Goal: Task Accomplishment & Management: Manage account settings

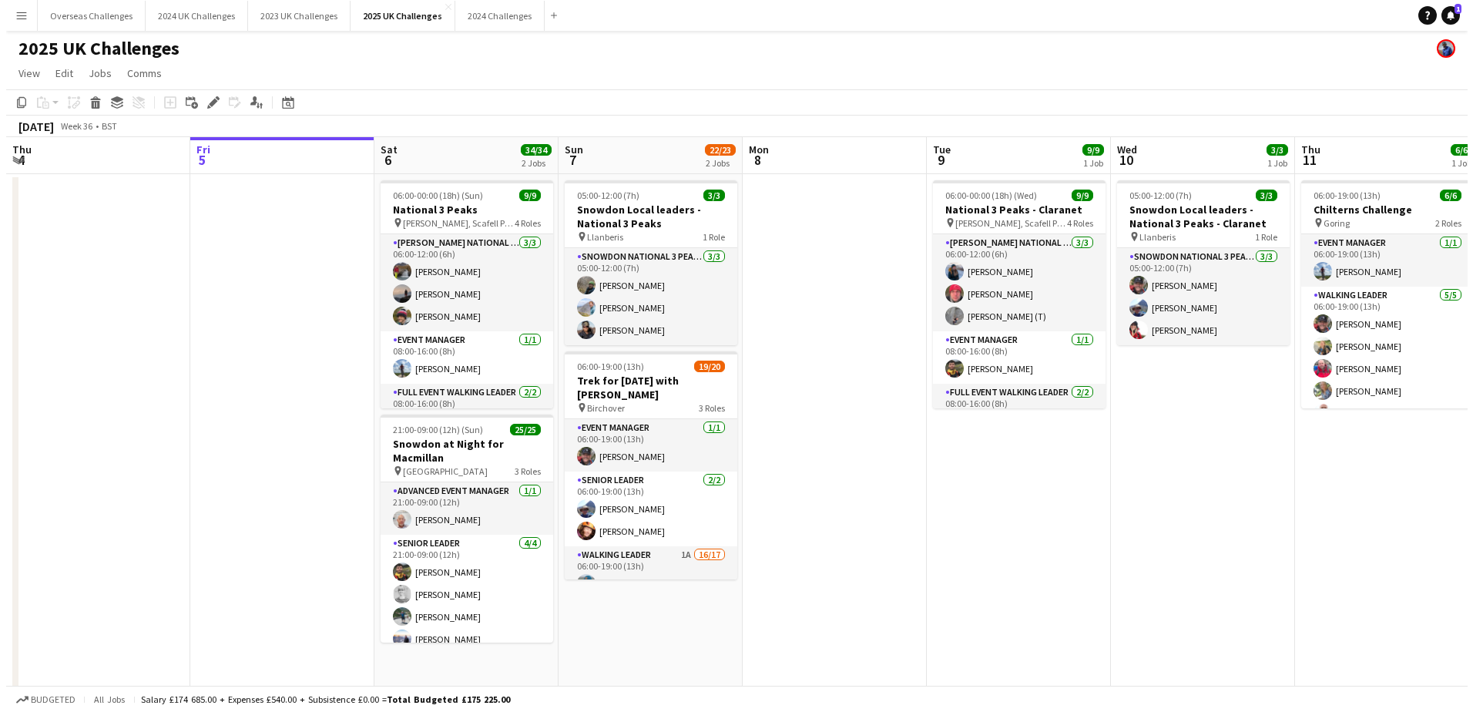
scroll to position [0, 368]
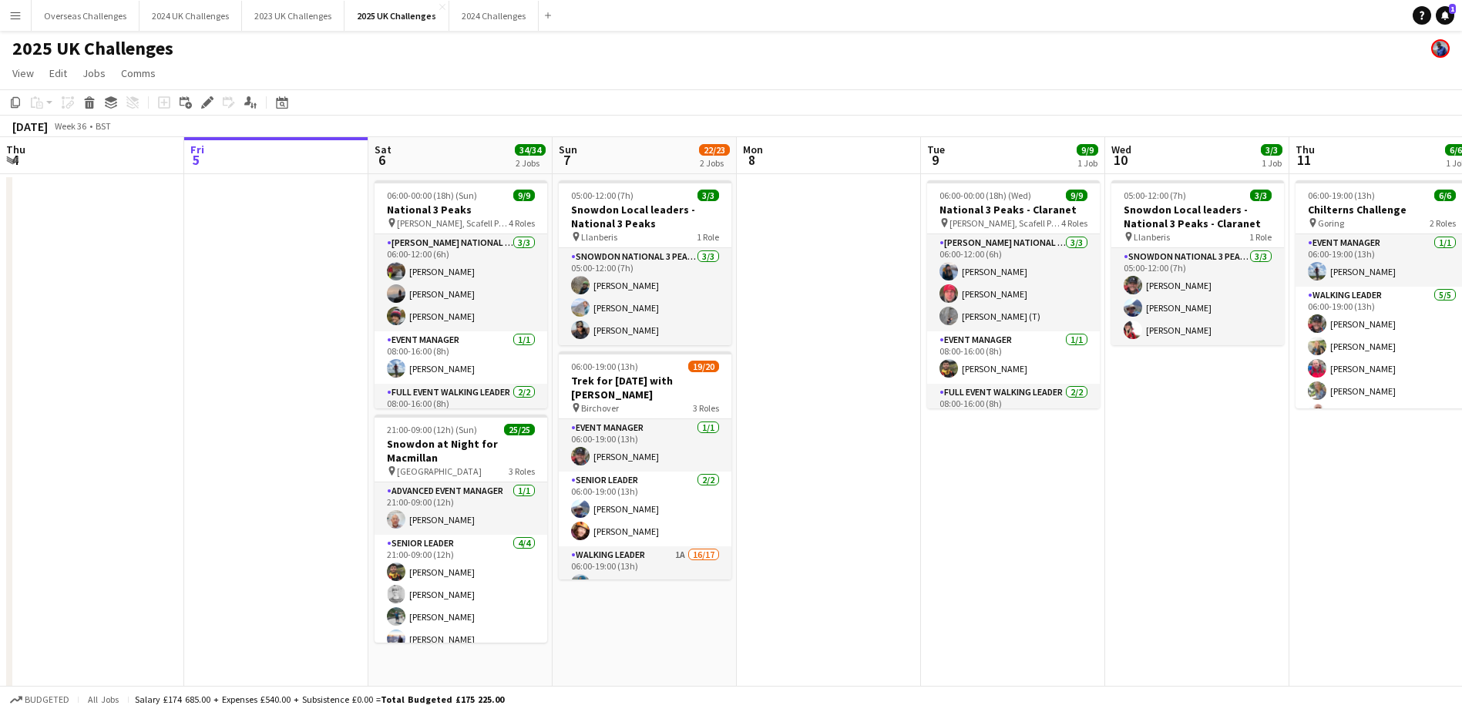
click at [18, 18] on app-icon "Menu" at bounding box center [15, 15] width 12 height 12
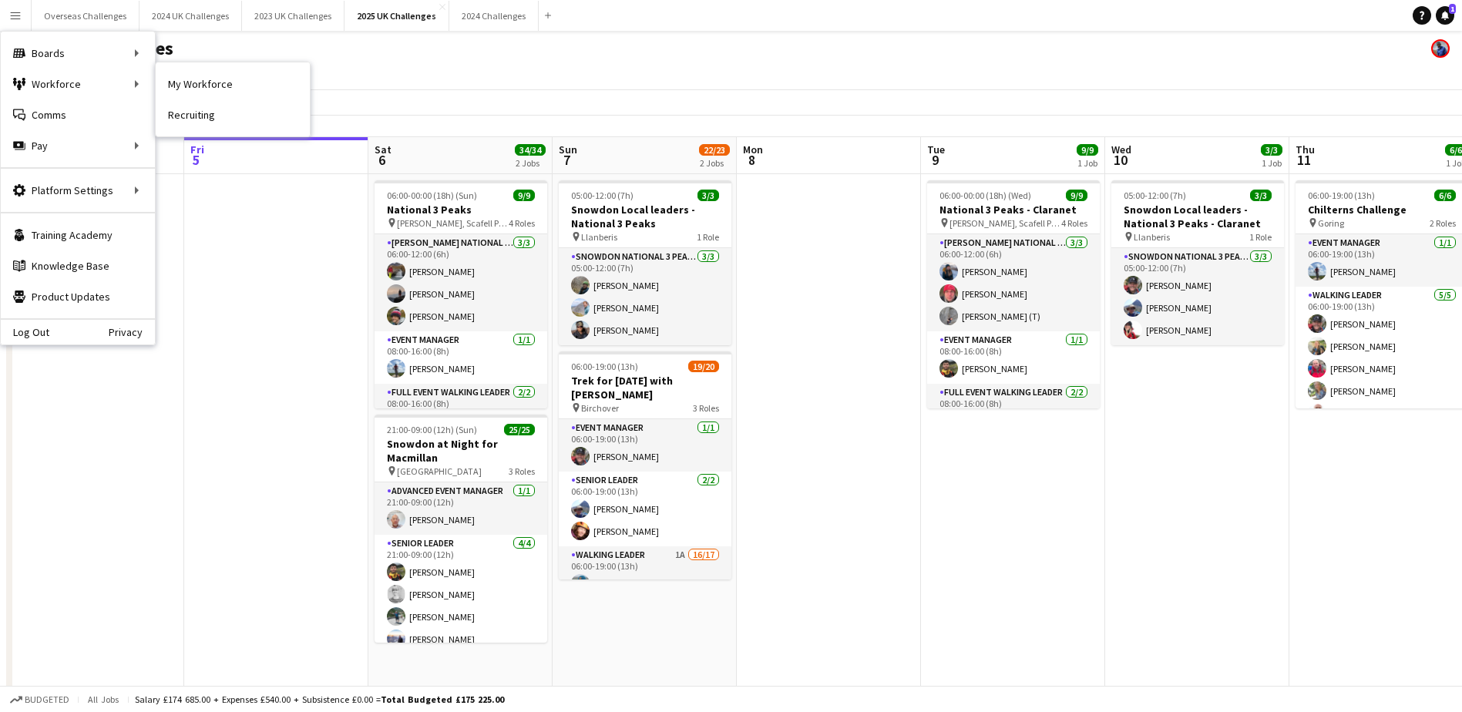
click at [175, 82] on link "My Workforce" at bounding box center [233, 84] width 154 height 31
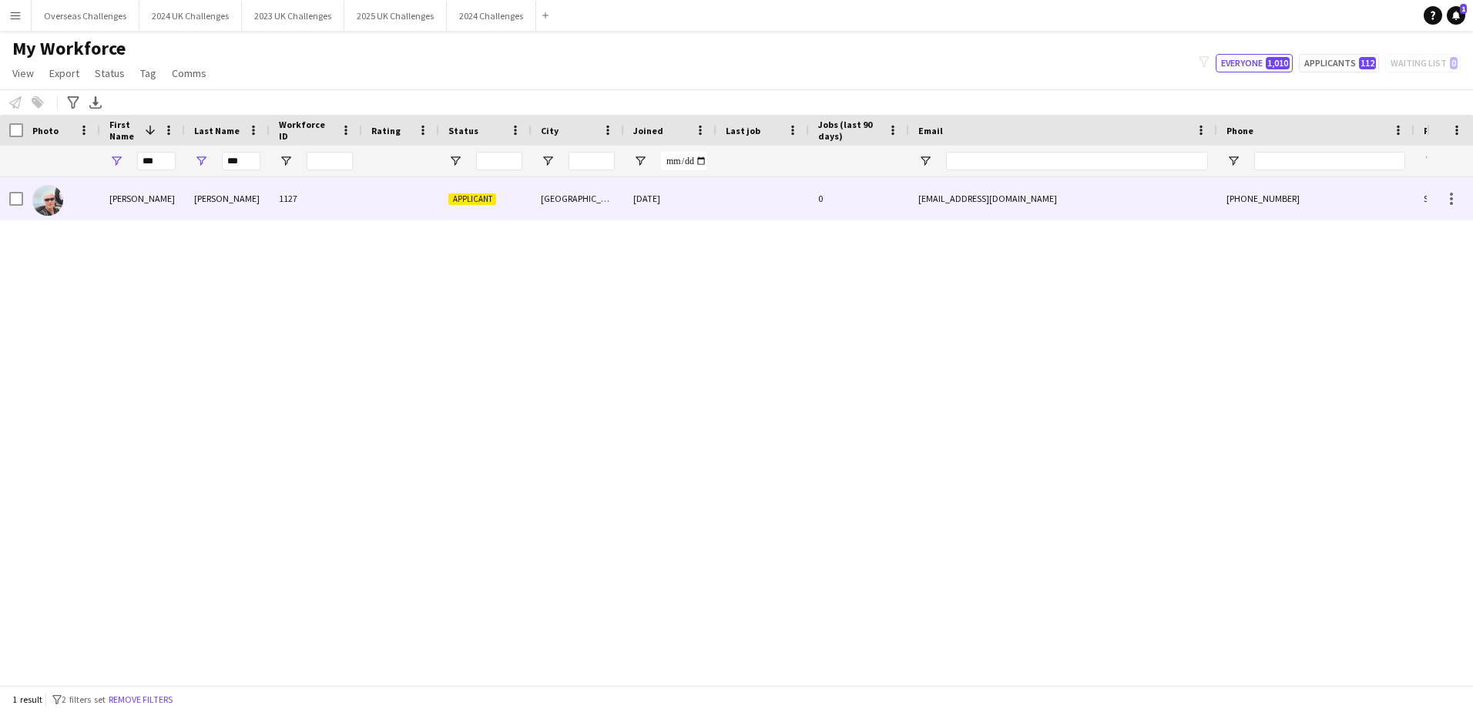
click at [191, 192] on div "[PERSON_NAME]" at bounding box center [227, 198] width 85 height 42
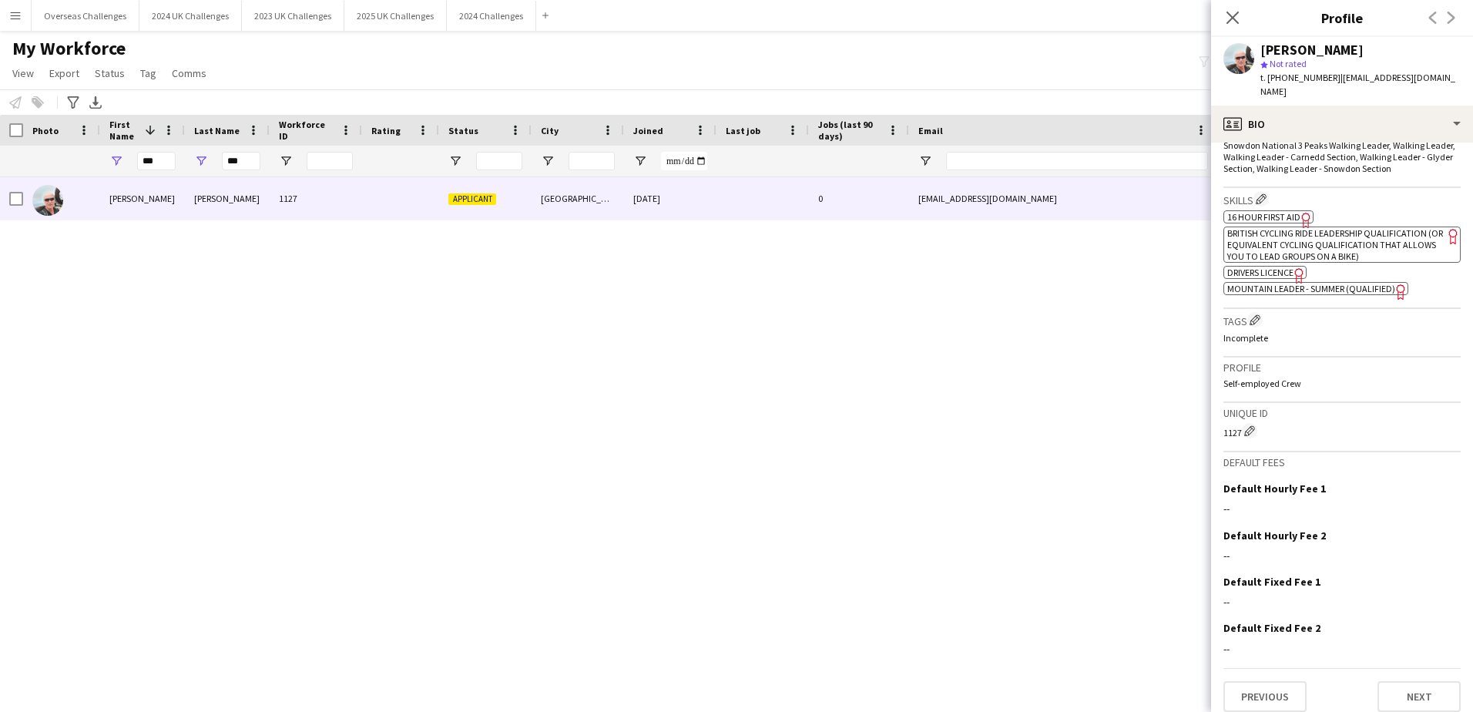
scroll to position [530, 0]
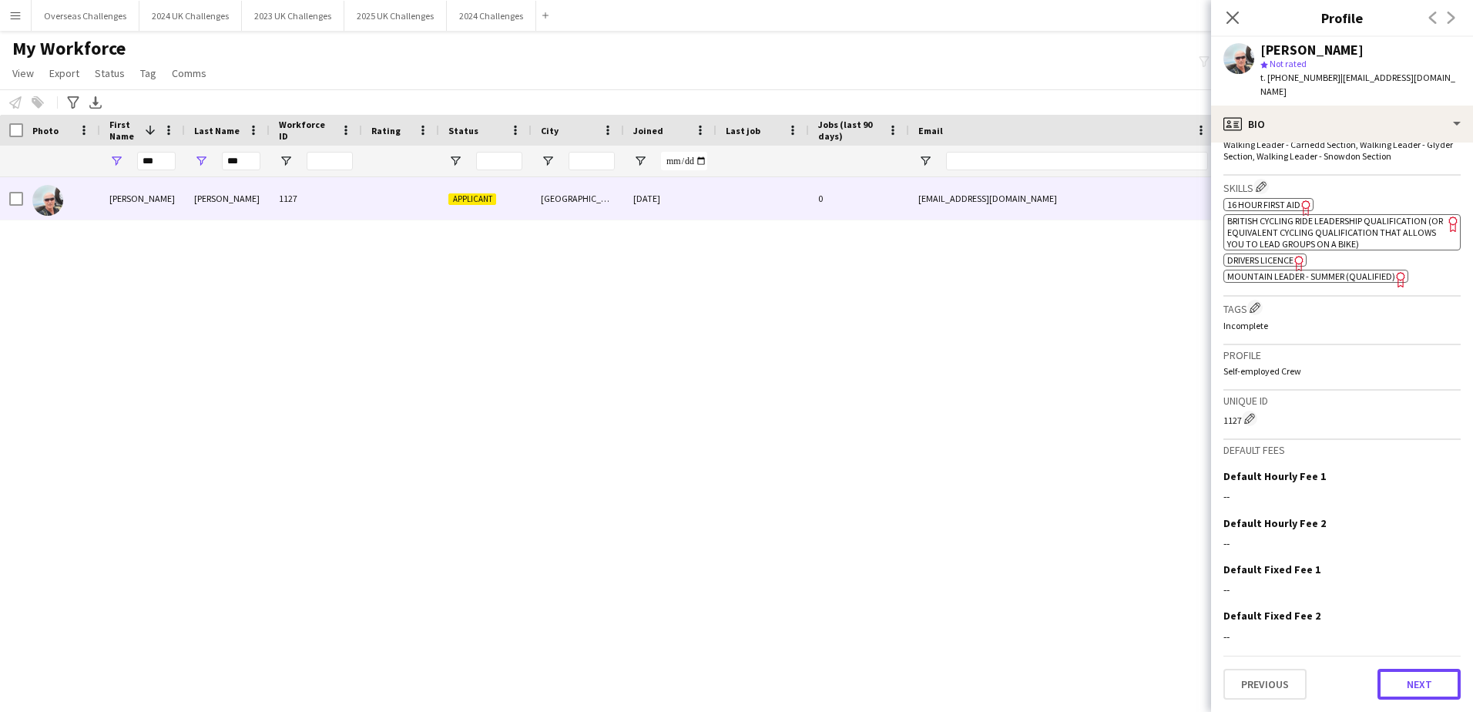
click at [1400, 675] on button "Next" at bounding box center [1419, 684] width 83 height 31
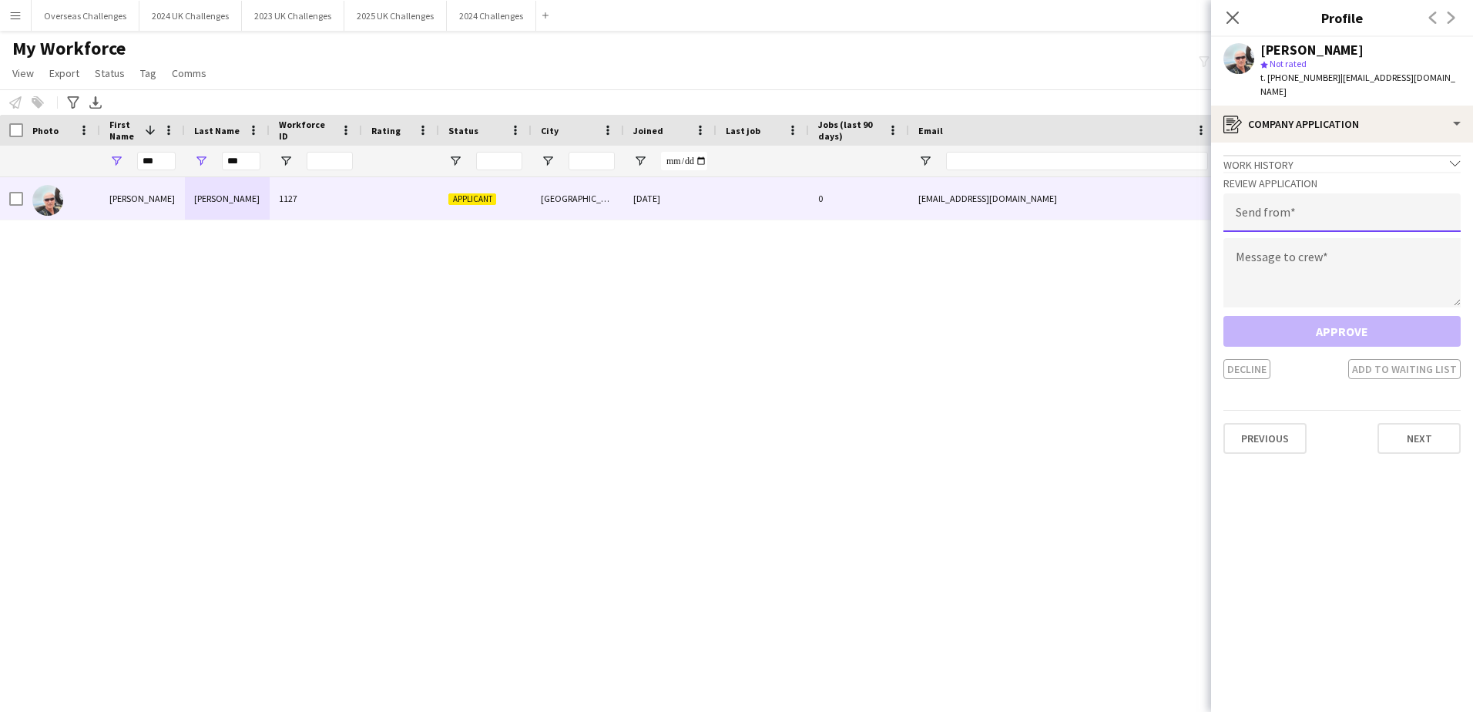
click at [1257, 199] on input "email" at bounding box center [1342, 212] width 237 height 39
type input "**********"
click at [1263, 250] on textarea at bounding box center [1342, 272] width 237 height 69
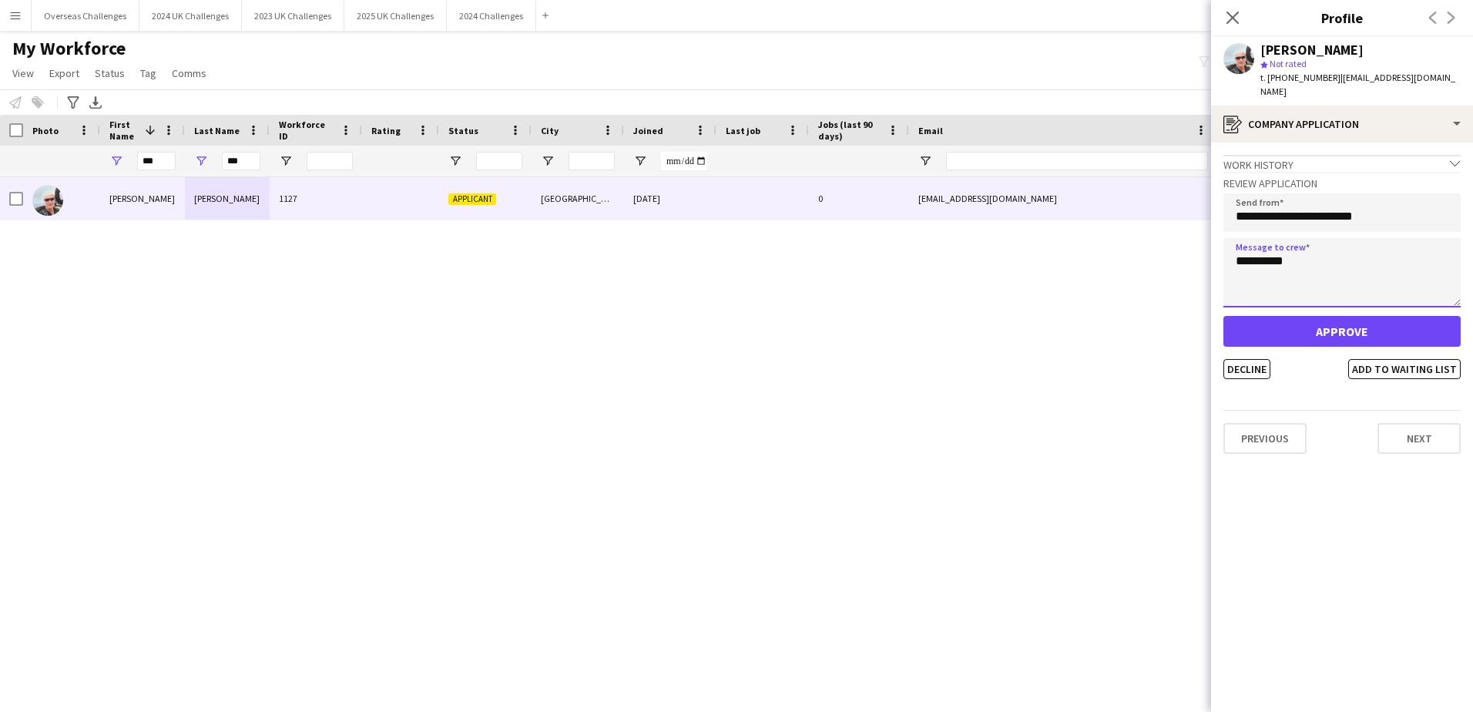
paste textarea "**********"
type textarea "**********"
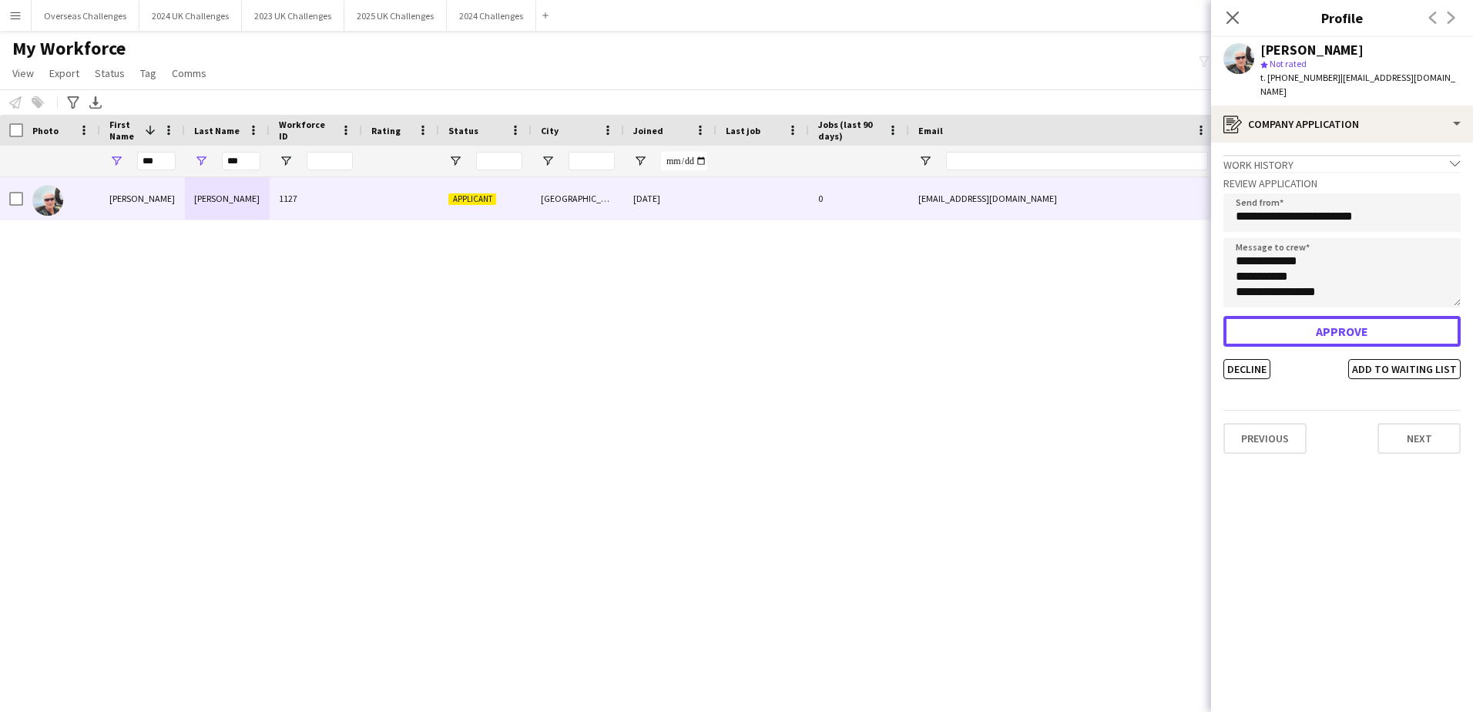
click at [1291, 317] on button "Approve" at bounding box center [1342, 331] width 237 height 31
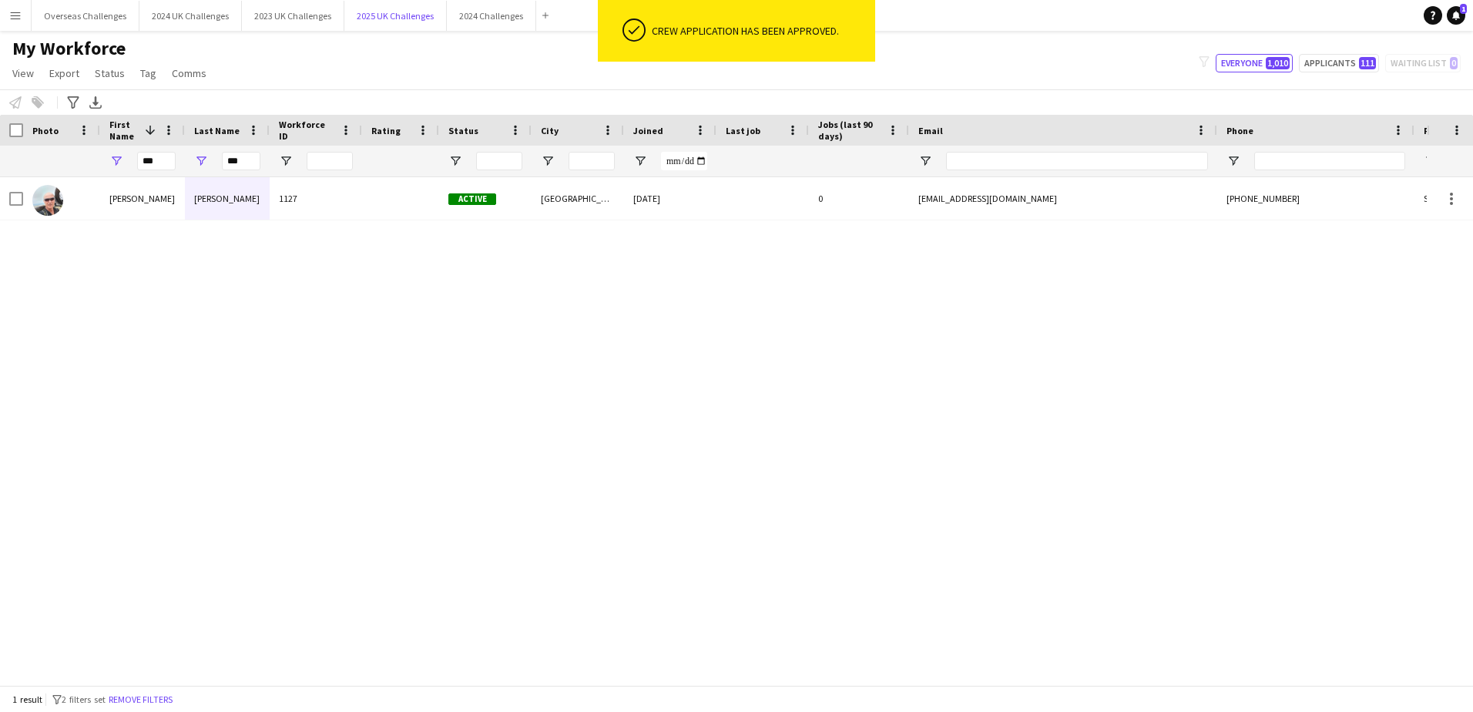
click at [375, 15] on button "2025 UK Challenges Close" at bounding box center [395, 16] width 102 height 30
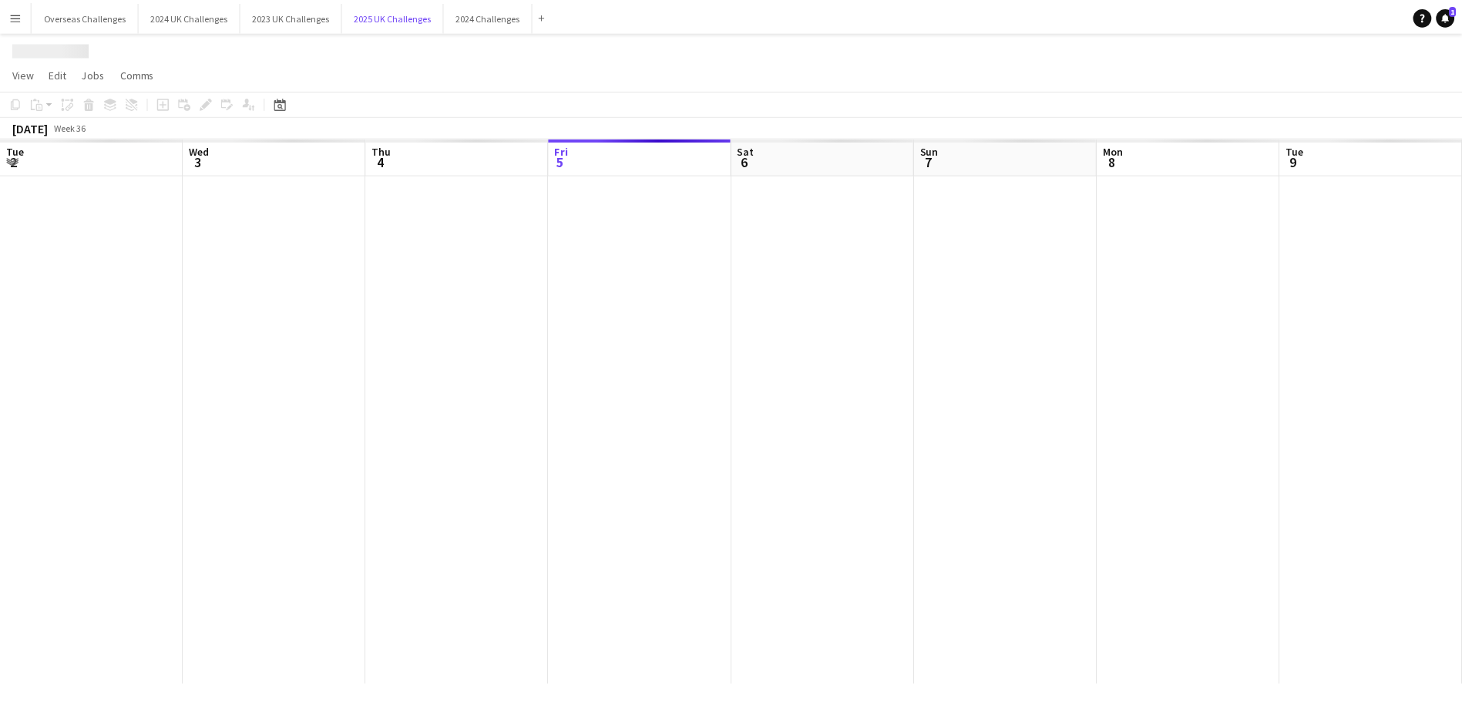
scroll to position [0, 368]
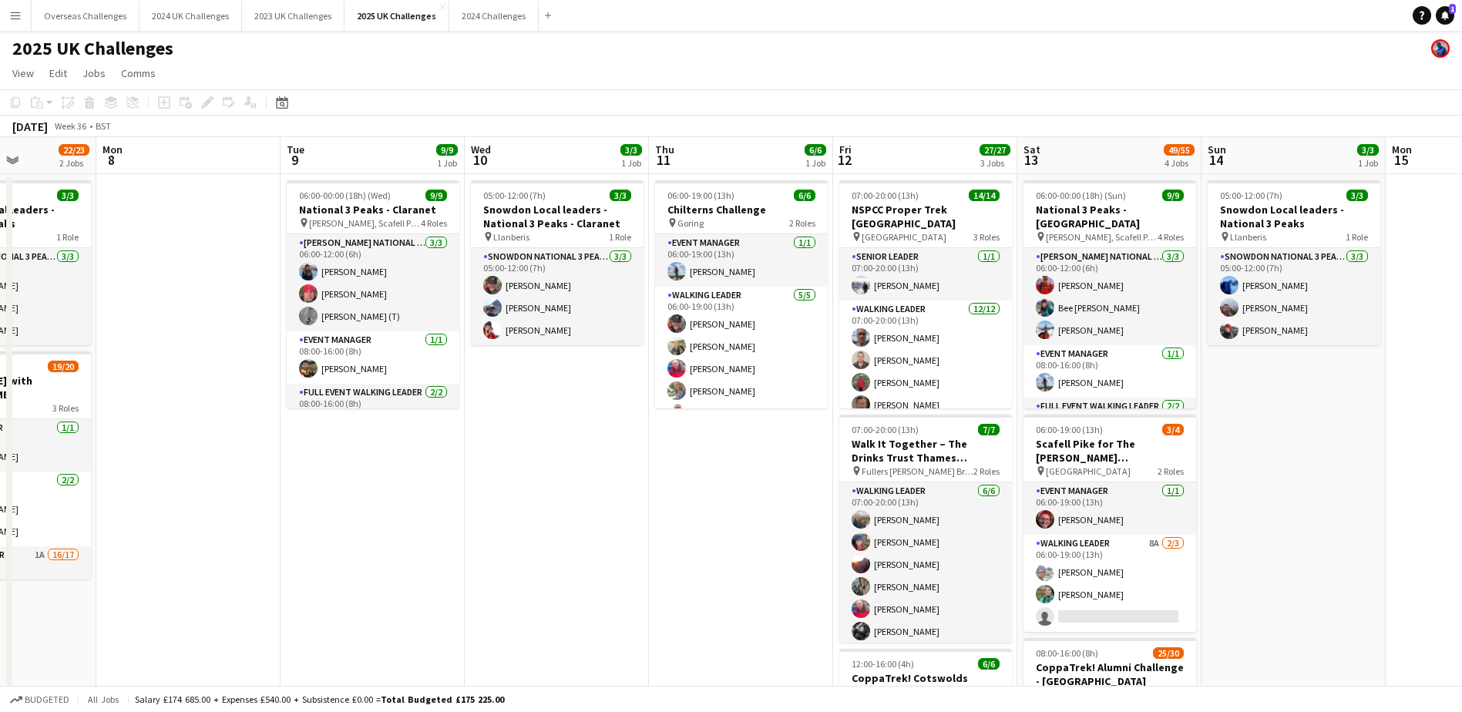
drag, startPoint x: 1154, startPoint y: 640, endPoint x: 629, endPoint y: 536, distance: 534.9
click at [629, 536] on app-calendar-viewport "Thu 4 Fri 5 Sat 6 34/34 2 Jobs Sun 7 22/23 2 Jobs Mon 8 Tue 9 9/9 1 Job Wed 10 …" at bounding box center [731, 670] width 1462 height 1066
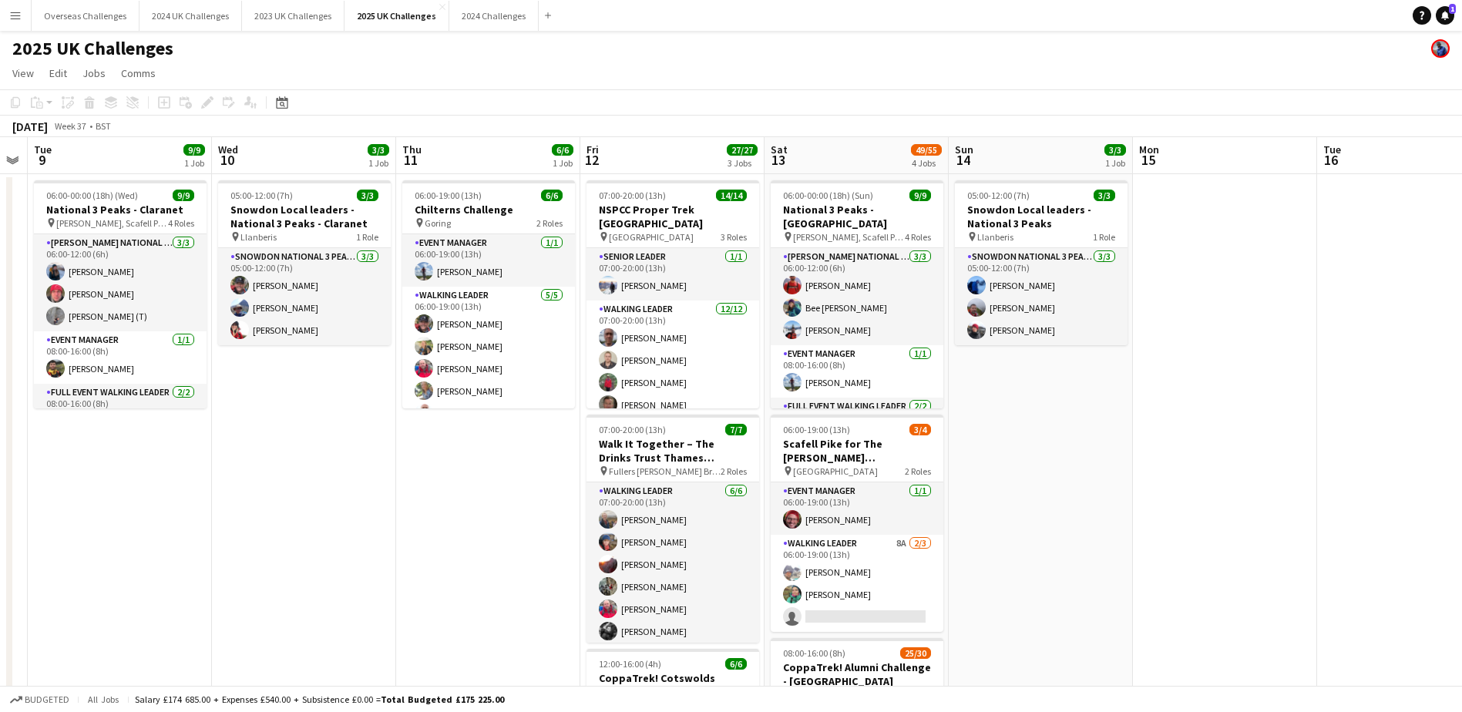
scroll to position [0, 485]
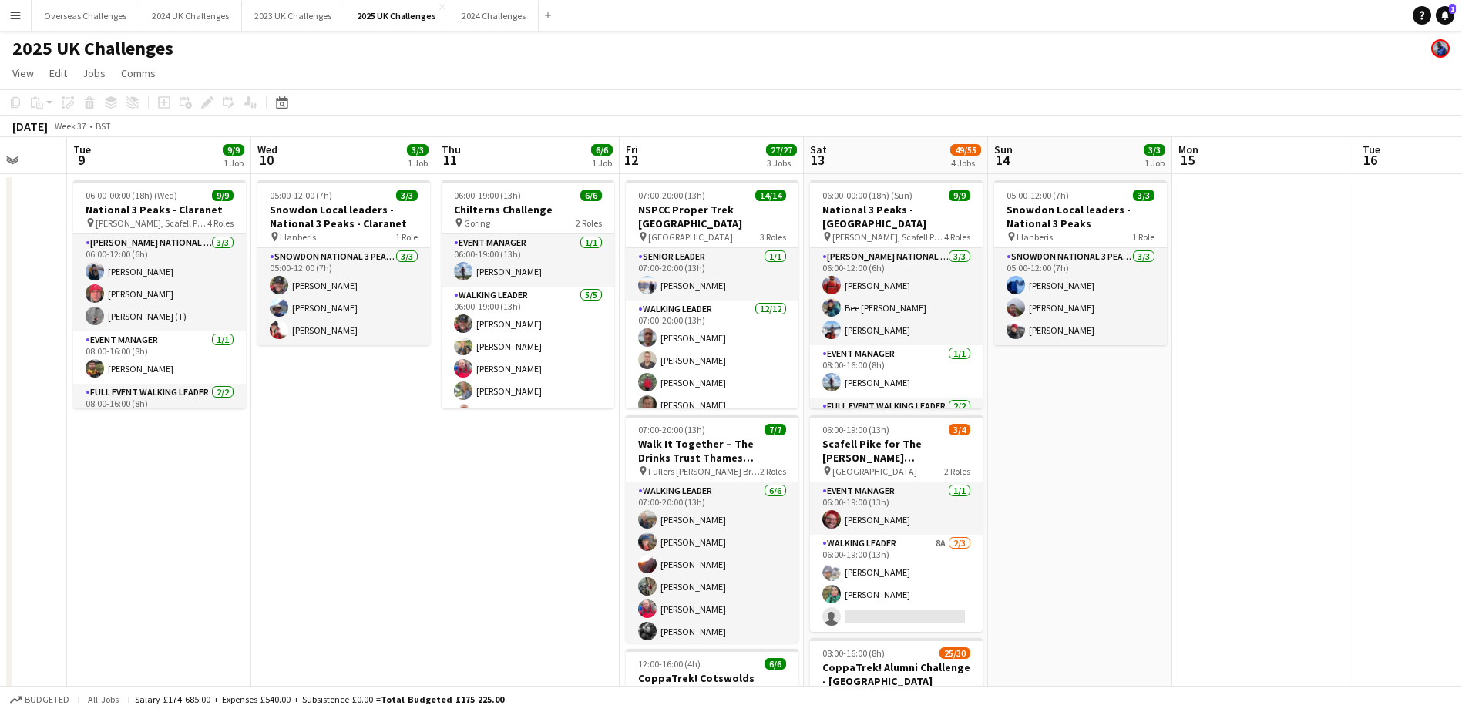
drag, startPoint x: 892, startPoint y: 515, endPoint x: 563, endPoint y: 491, distance: 329.9
click at [563, 491] on app-calendar-viewport "Sat 6 34/34 2 Jobs Sun 7 22/23 2 Jobs Mon 8 Tue 9 9/9 1 Job Wed 10 3/3 1 Job Th…" at bounding box center [731, 670] width 1462 height 1066
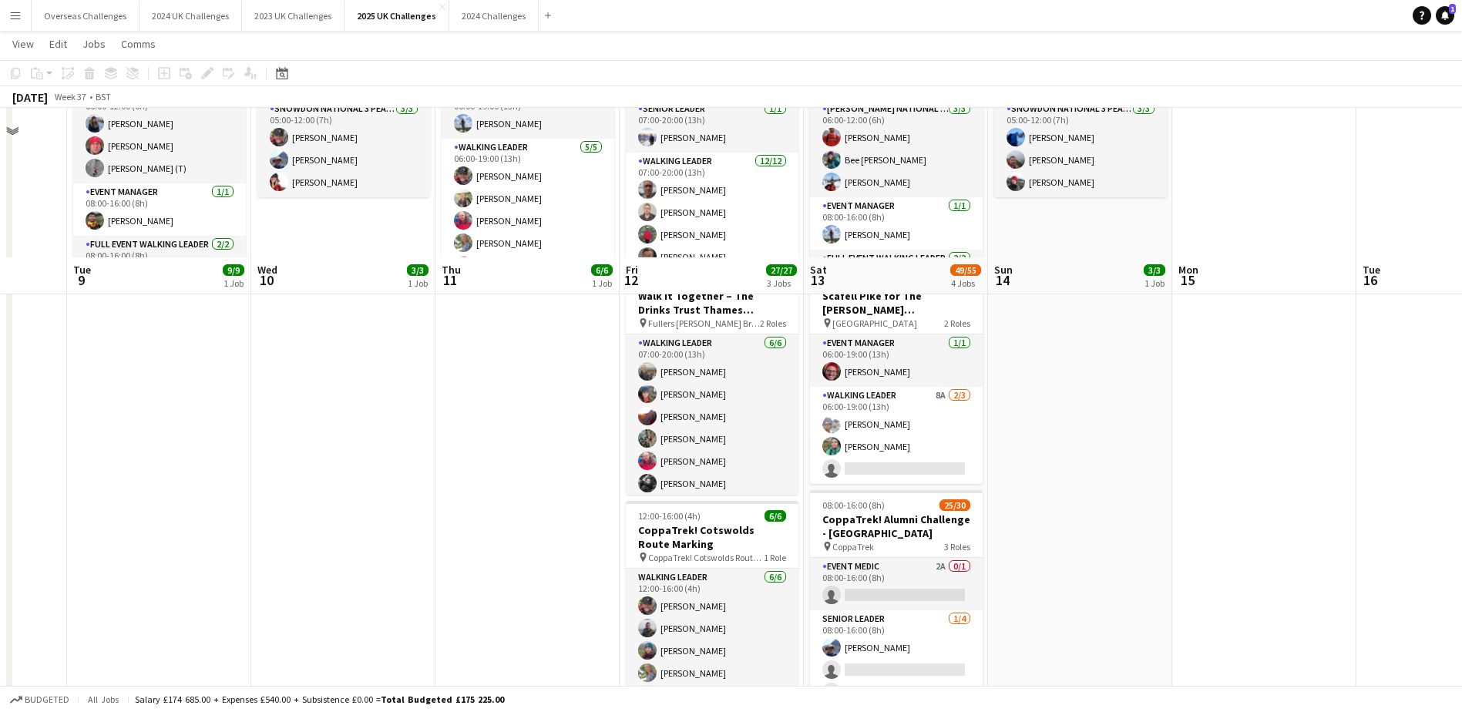
scroll to position [308, 0]
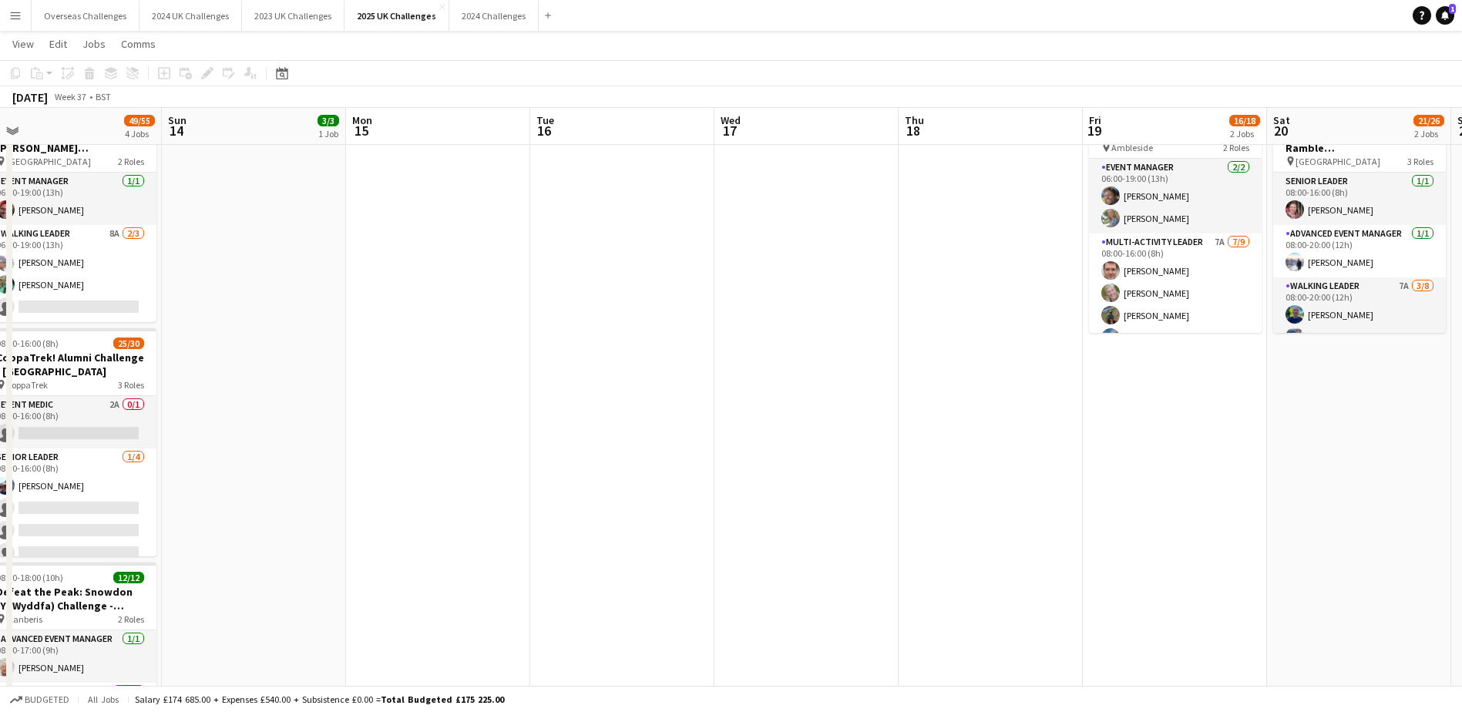
drag, startPoint x: 1126, startPoint y: 512, endPoint x: 403, endPoint y: 448, distance: 725.5
click at [401, 448] on app-calendar-viewport "Wed 10 3/3 1 Job Thu 11 6/6 1 Job Fri 12 27/27 3 Jobs Sat 13 49/55 4 Jobs Sun 1…" at bounding box center [731, 323] width 1462 height 1142
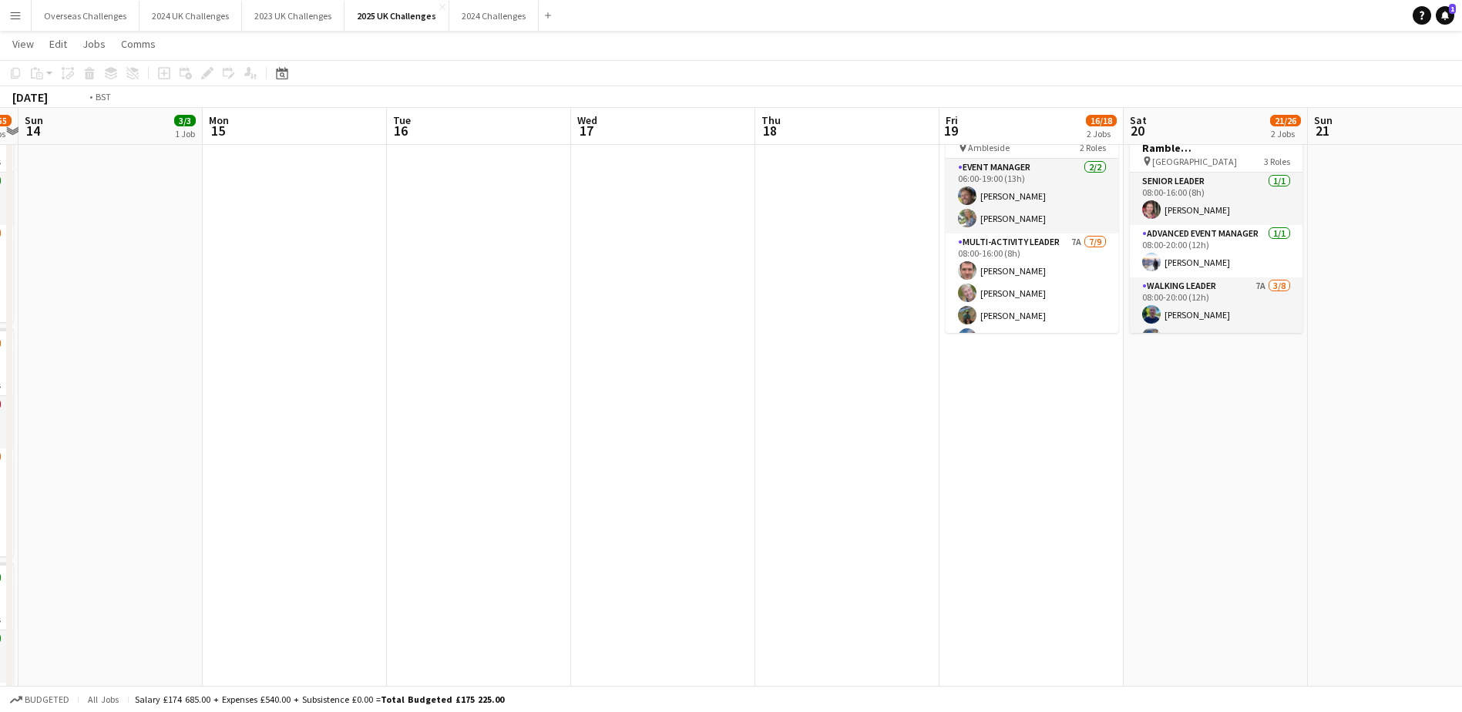
drag, startPoint x: 889, startPoint y: 465, endPoint x: 444, endPoint y: 447, distance: 445.7
click at [435, 458] on app-calendar-viewport "Thu 11 6/6 1 Job Fri 12 27/27 3 Jobs Sat 13 49/55 4 Jobs Sun 14 3/3 1 Job Mon 1…" at bounding box center [731, 323] width 1462 height 1142
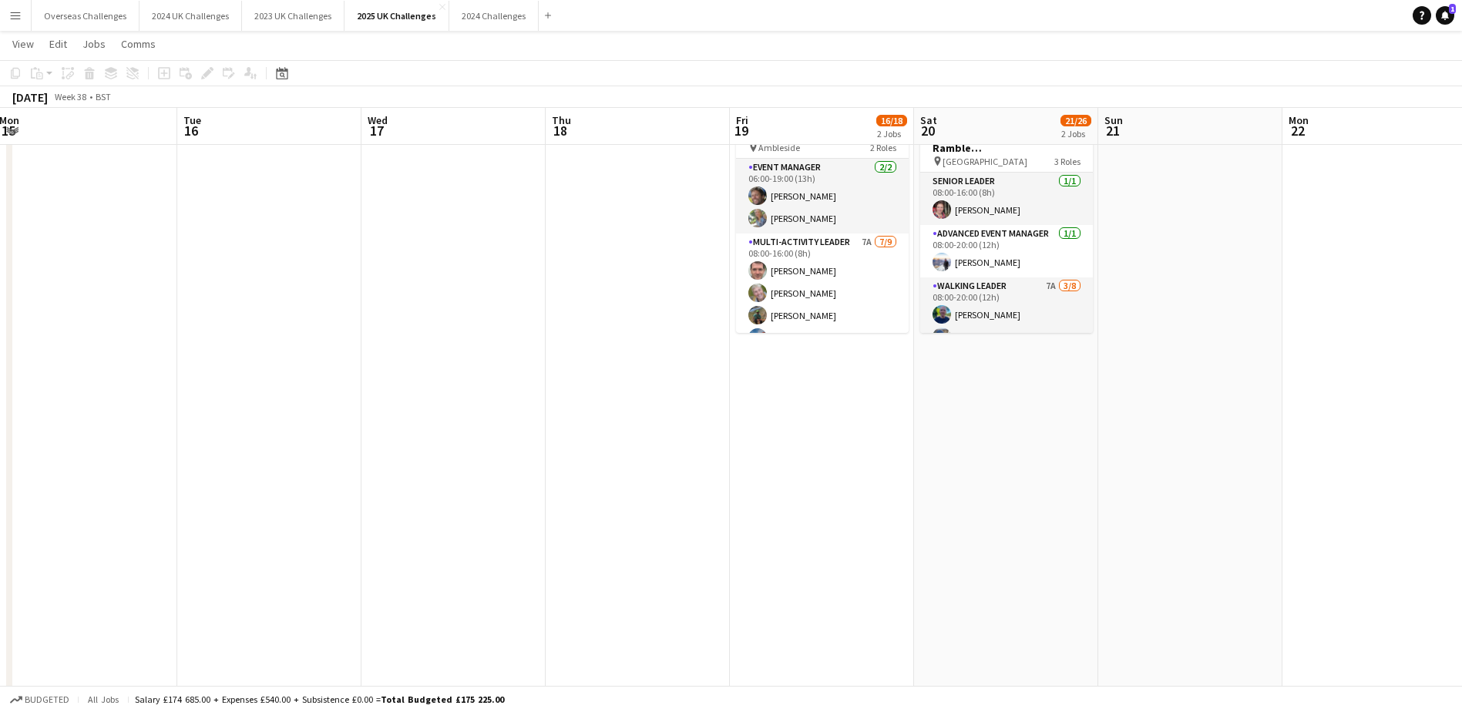
click at [839, 248] on app-card-role "Multi-Activity Leader 7A [DATE] 08:00-16:00 (8h) [PERSON_NAME] [PERSON_NAME] [P…" at bounding box center [822, 348] width 173 height 231
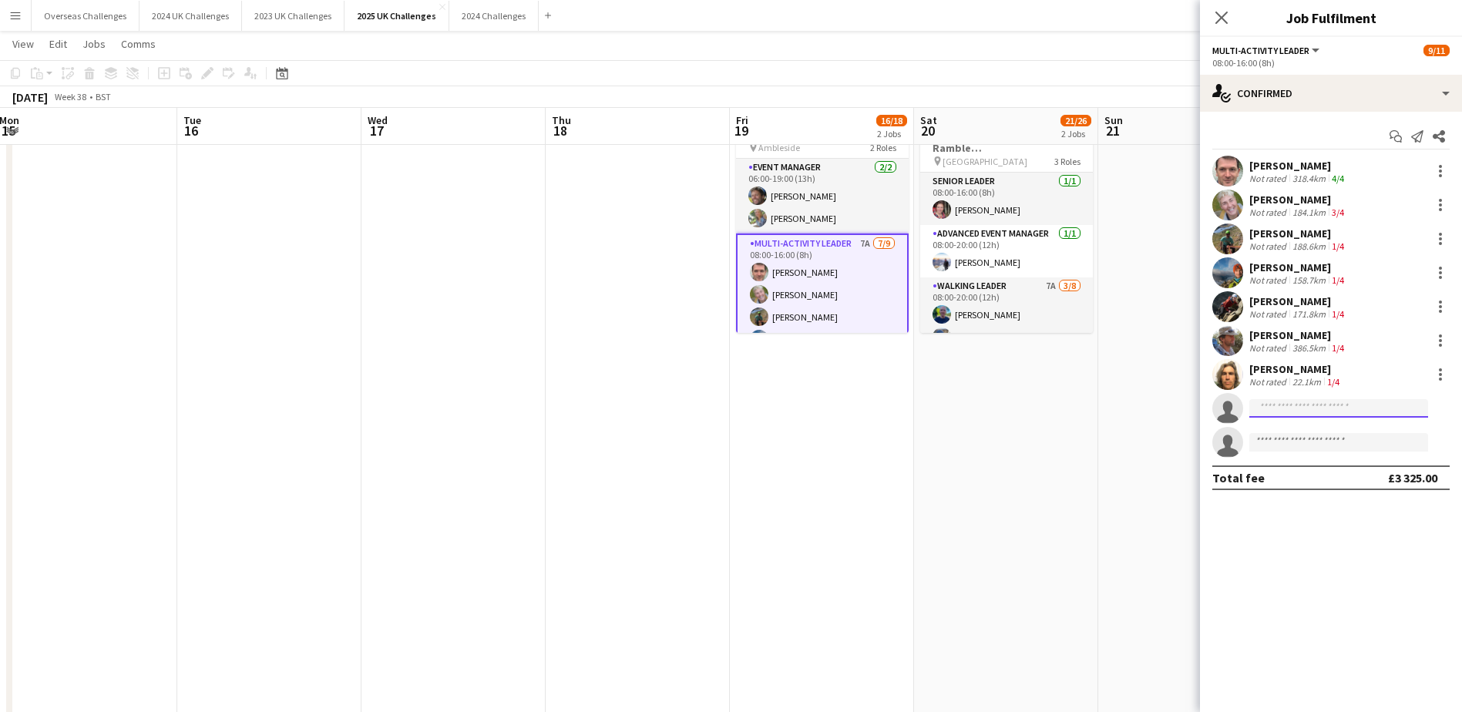
click at [1260, 408] on input at bounding box center [1338, 408] width 179 height 18
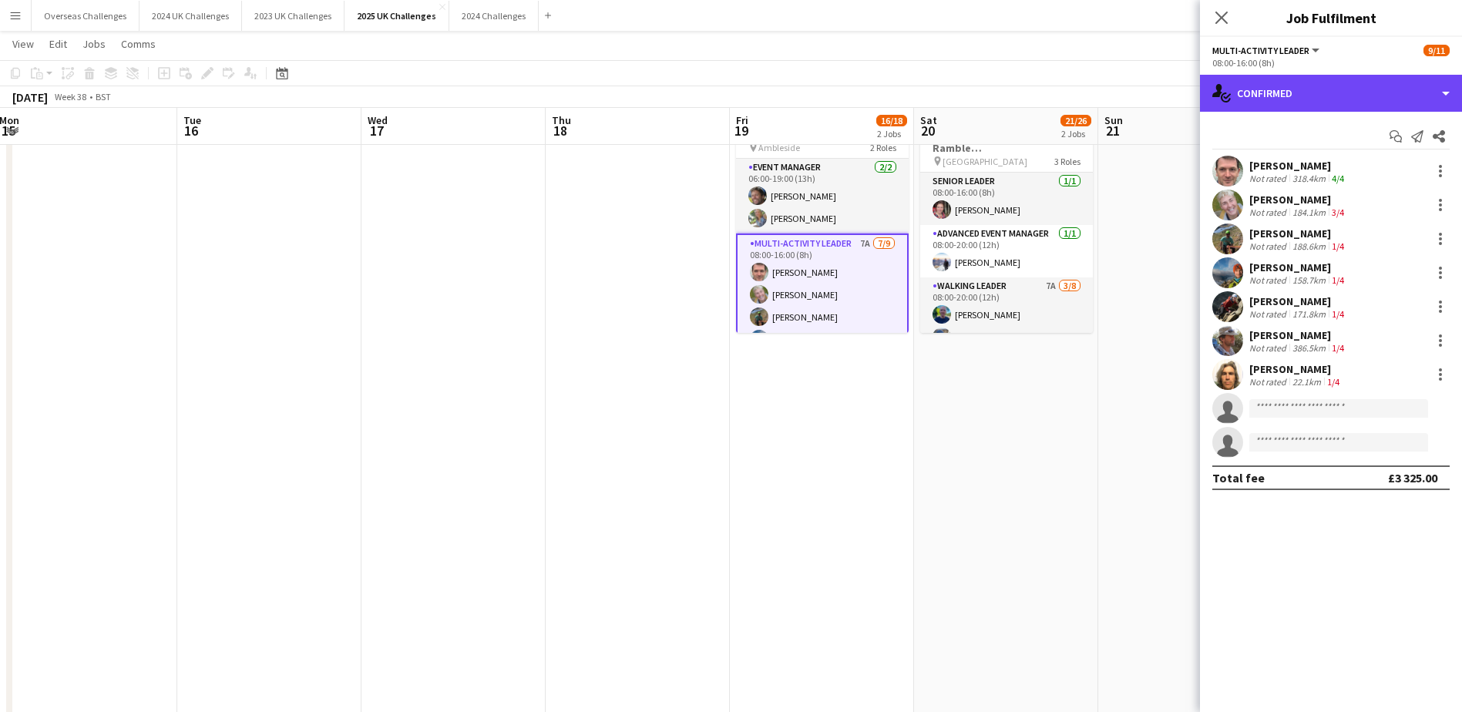
click at [1304, 101] on div "single-neutral-actions-check-2 Confirmed" at bounding box center [1331, 93] width 262 height 37
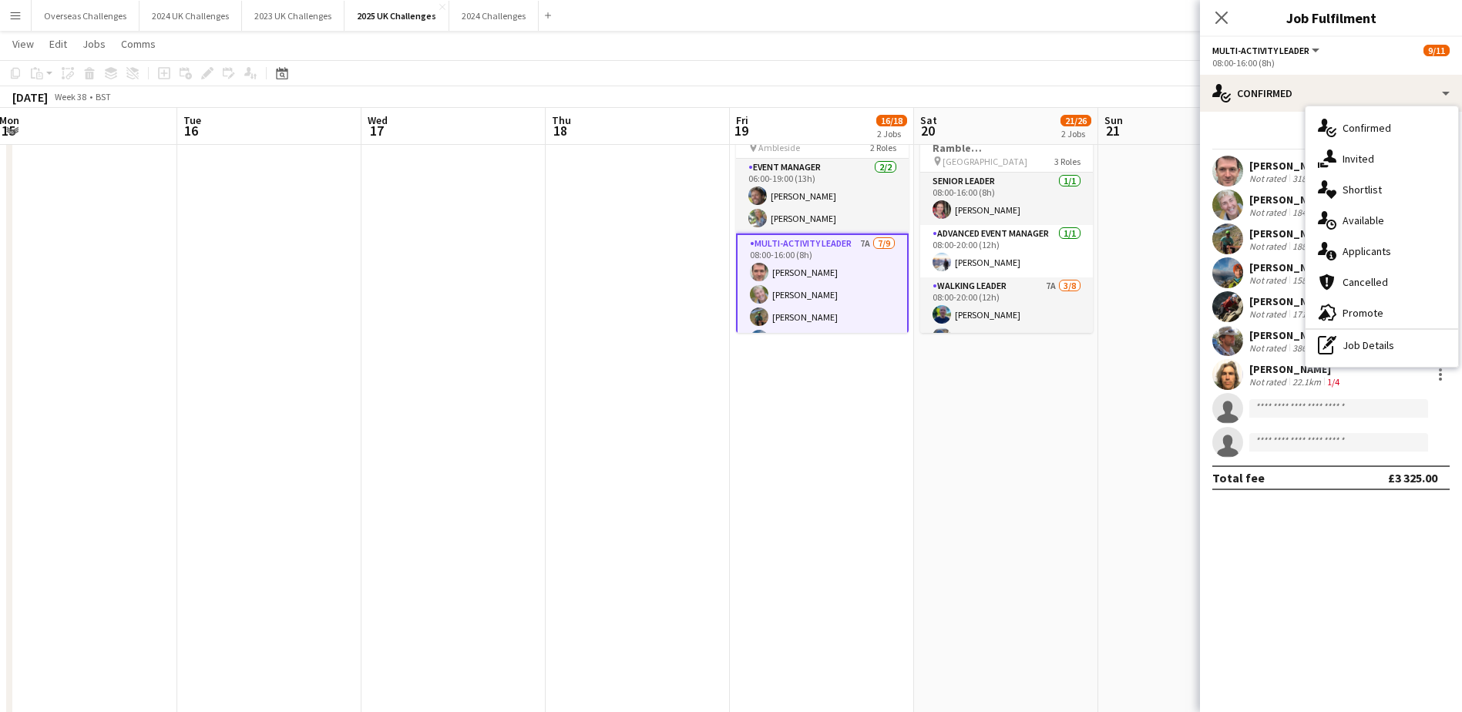
click at [1359, 244] on span "Applicants" at bounding box center [1366, 251] width 49 height 14
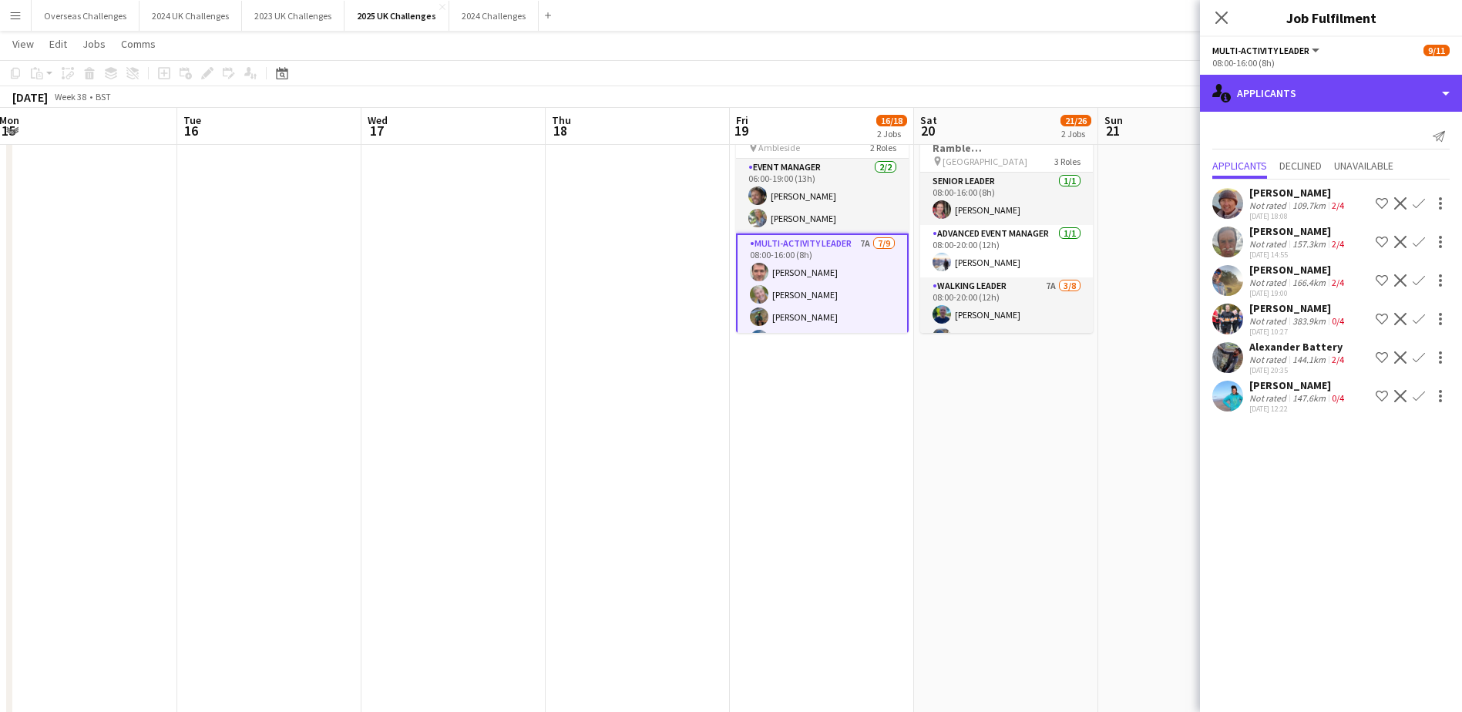
click at [1314, 97] on div "single-neutral-actions-information Applicants" at bounding box center [1331, 93] width 262 height 37
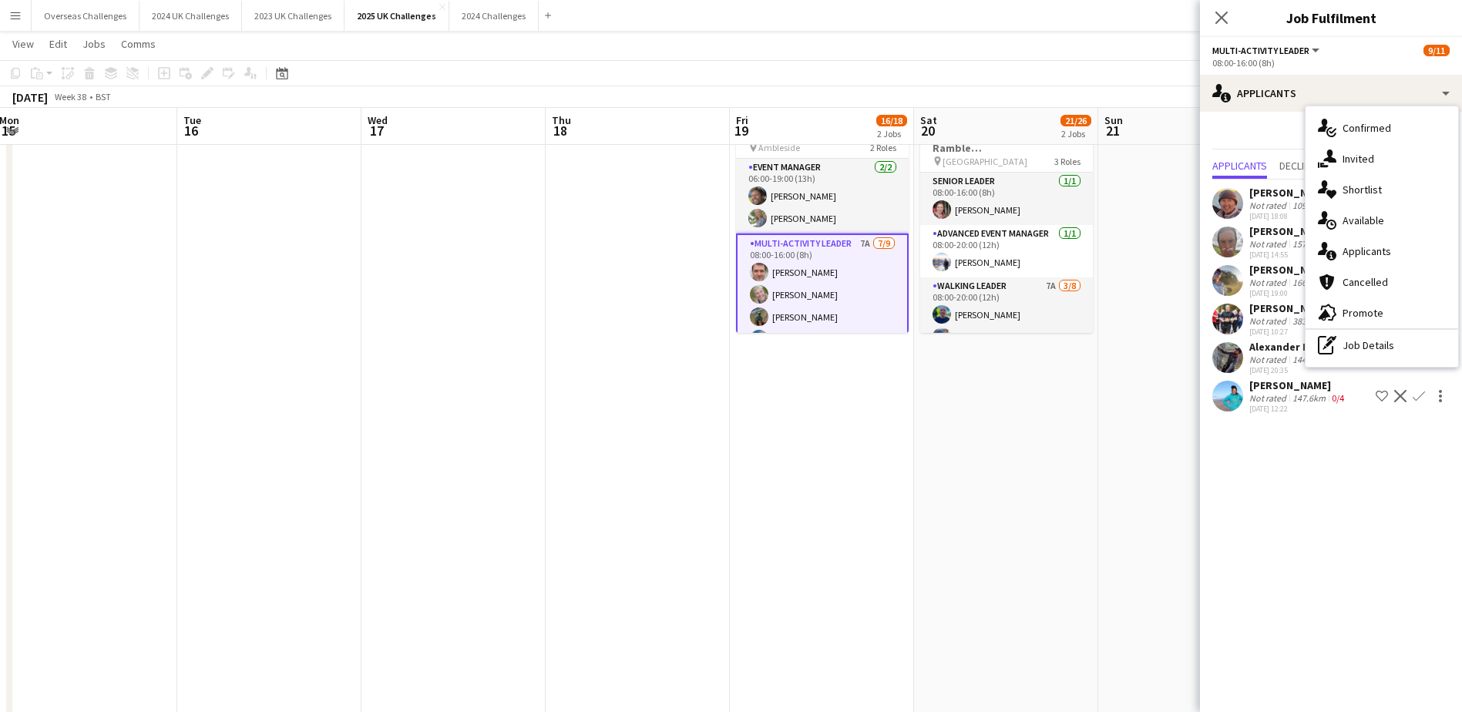
click at [1360, 129] on span "Confirmed" at bounding box center [1366, 128] width 49 height 14
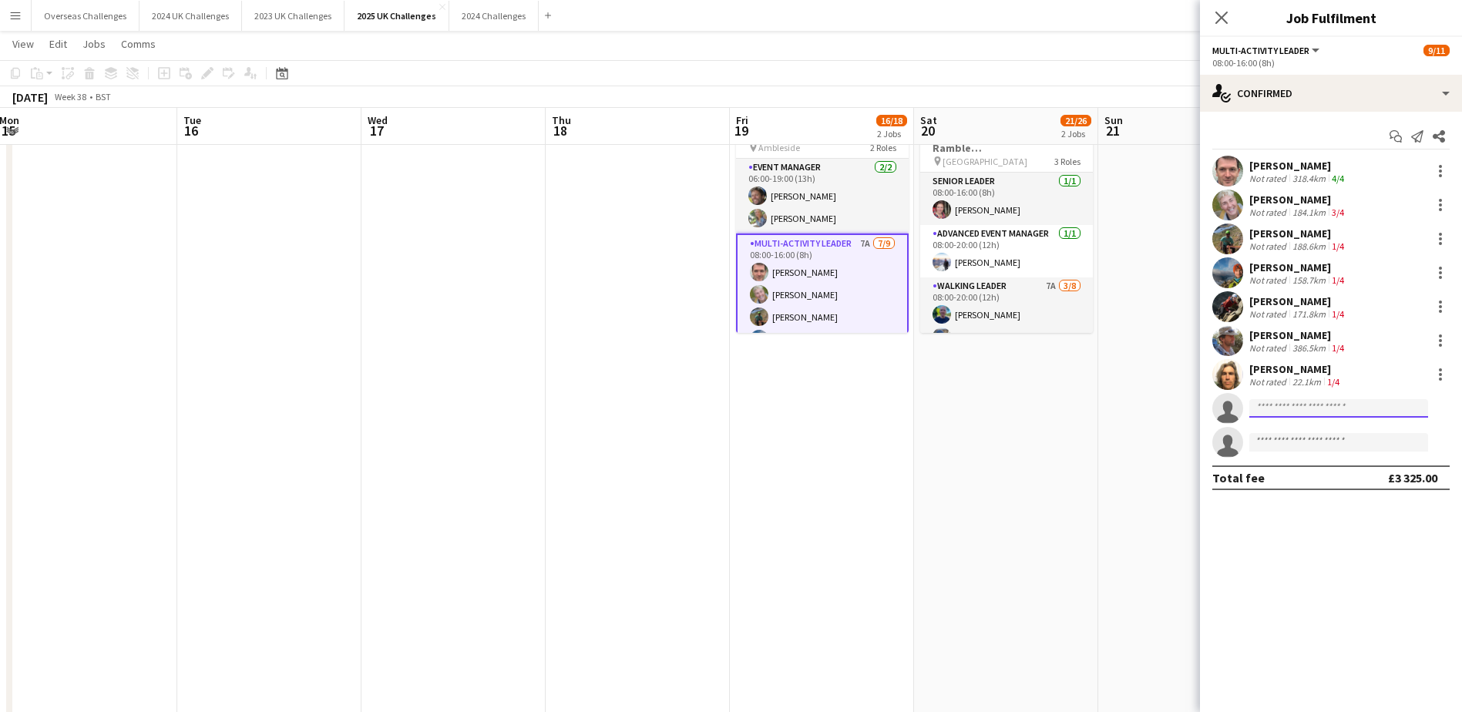
click at [1290, 405] on input at bounding box center [1338, 408] width 179 height 18
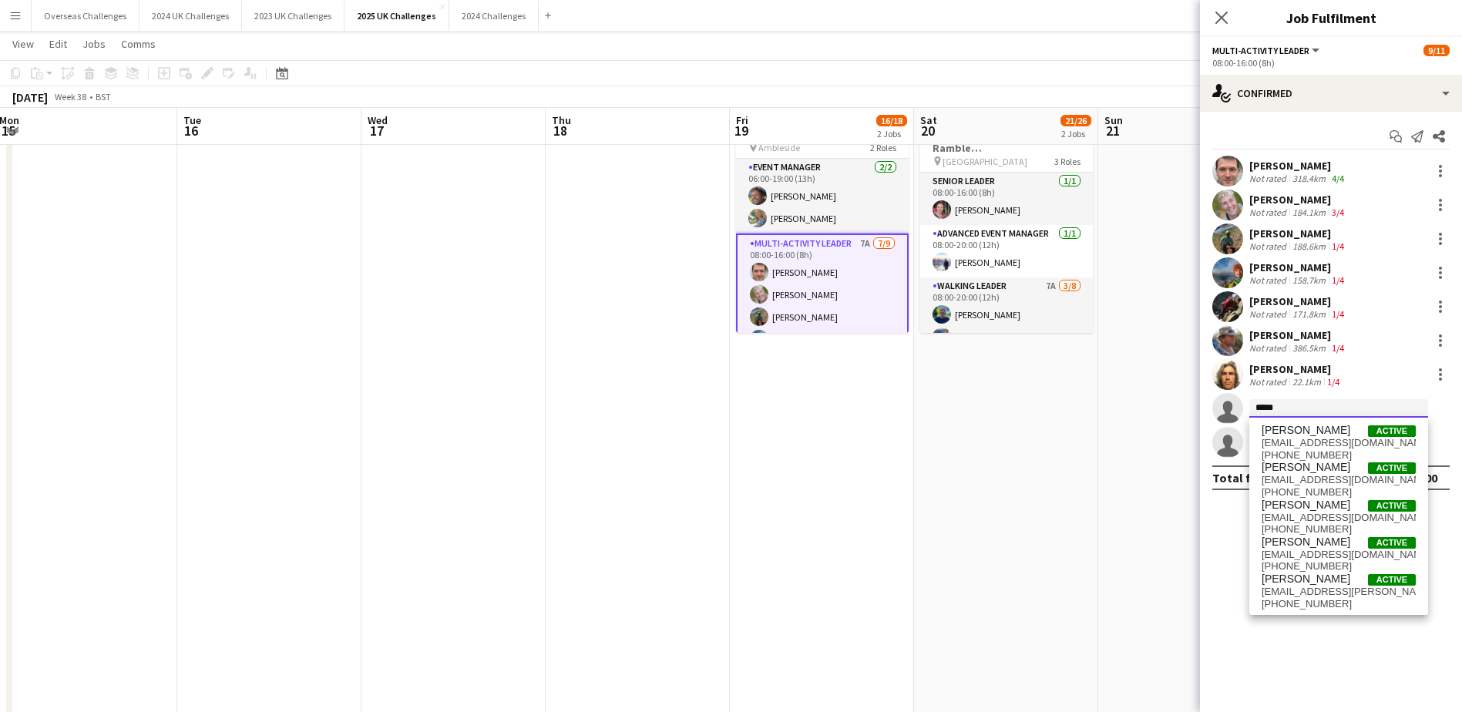
type input "*****"
click at [1306, 430] on span "[PERSON_NAME]" at bounding box center [1305, 430] width 89 height 13
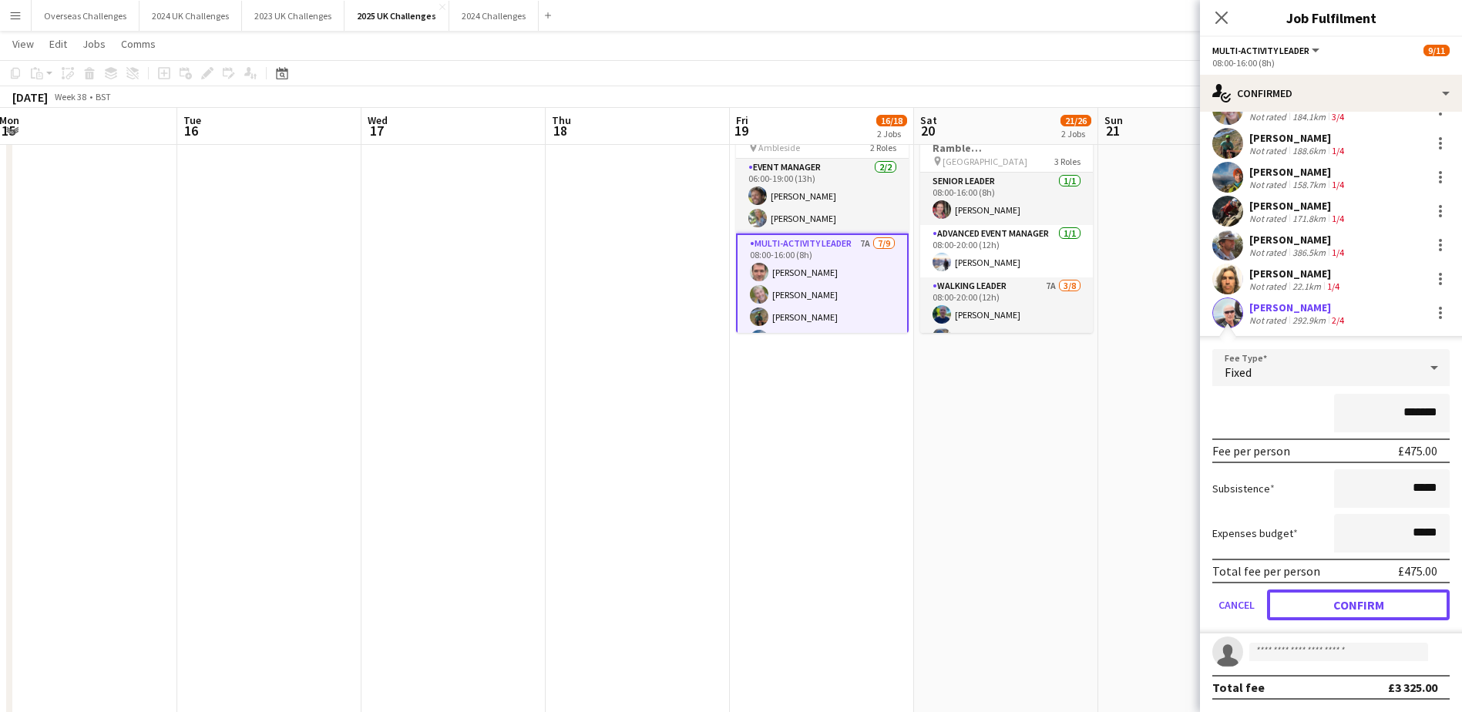
click at [1361, 593] on button "Confirm" at bounding box center [1358, 604] width 183 height 31
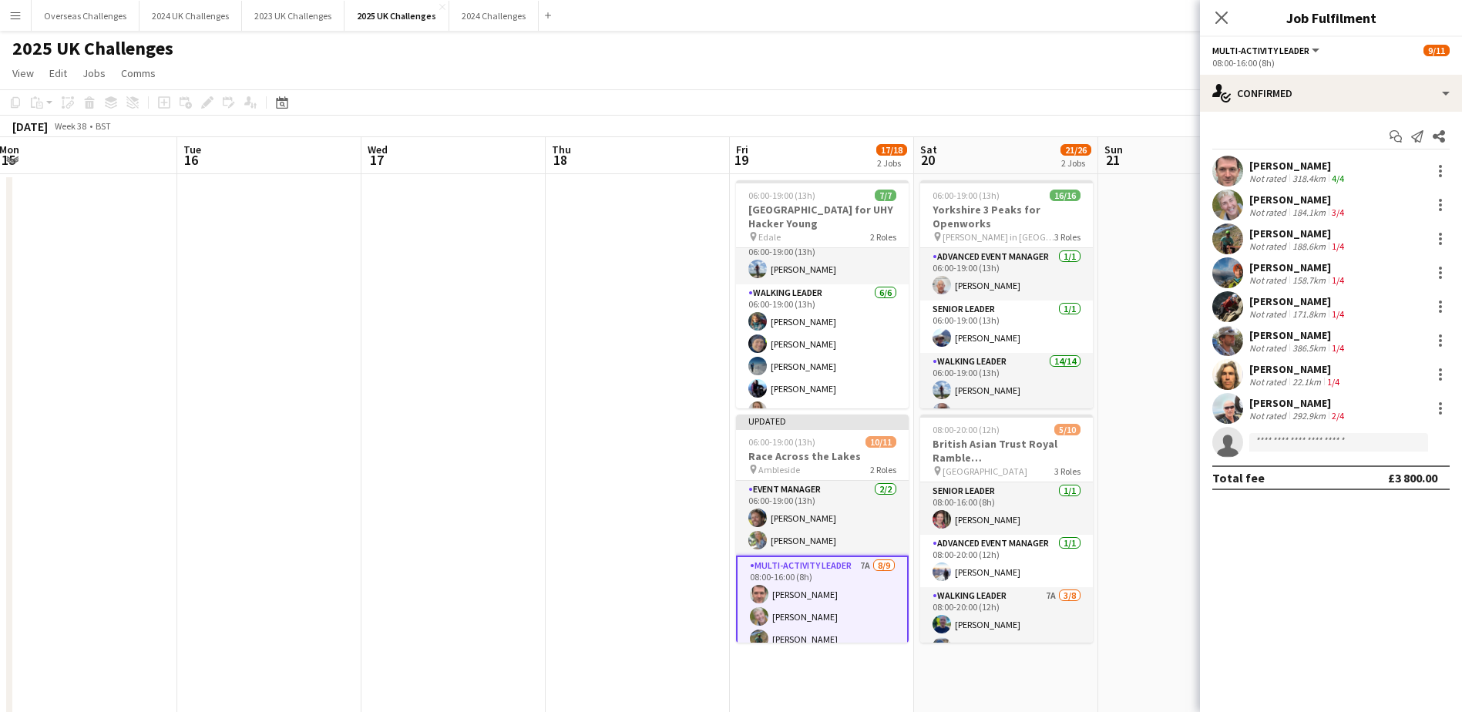
scroll to position [0, 0]
click at [807, 326] on app-card-role "Walking Leader [DATE] 06:00-19:00 (13h) [PERSON_NAME] [PERSON_NAME] [PERSON_NAM…" at bounding box center [822, 384] width 173 height 169
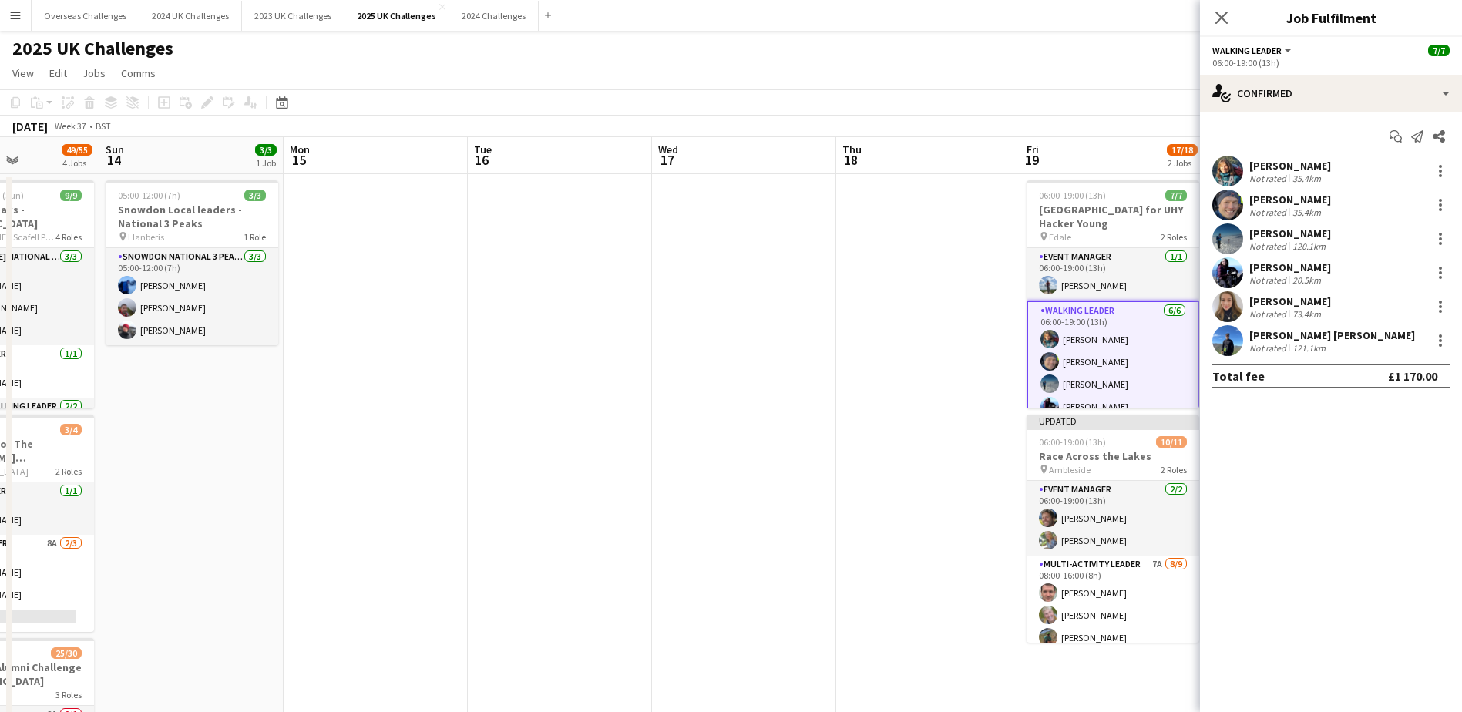
drag, startPoint x: 439, startPoint y: 374, endPoint x: 747, endPoint y: 421, distance: 311.6
click at [825, 404] on app-calendar-viewport "Thu 11 6/6 1 Job Fri 12 27/27 3 Jobs Sat 13 49/55 4 Jobs Sun 14 3/3 1 Job Mon 1…" at bounding box center [731, 670] width 1462 height 1066
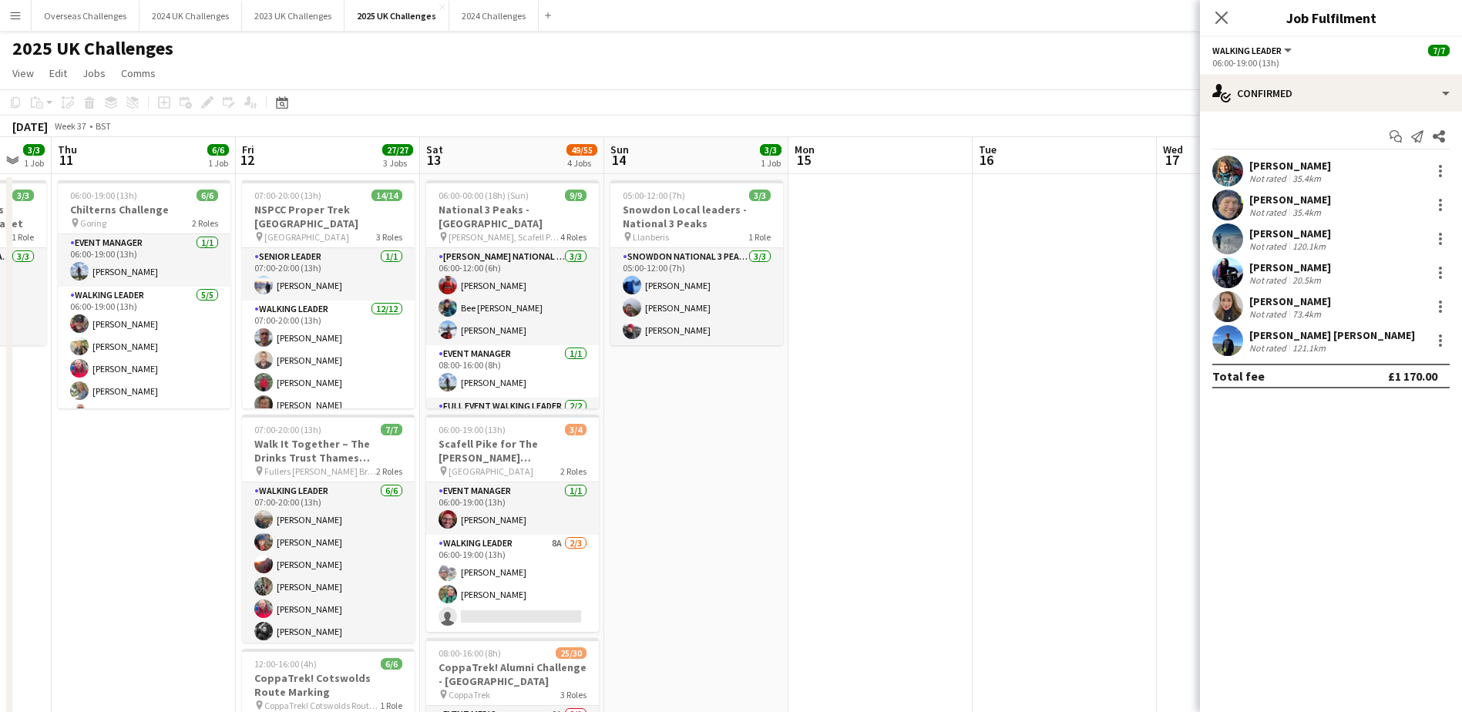
scroll to position [0, 315]
drag, startPoint x: 512, startPoint y: 512, endPoint x: 830, endPoint y: 508, distance: 317.5
click at [830, 508] on app-calendar-viewport "Tue 9 9/9 1 Job Wed 10 3/3 1 Job Thu 11 6/6 1 Job Fri 12 27/27 3 Jobs Sat 13 49…" at bounding box center [731, 670] width 1462 height 1066
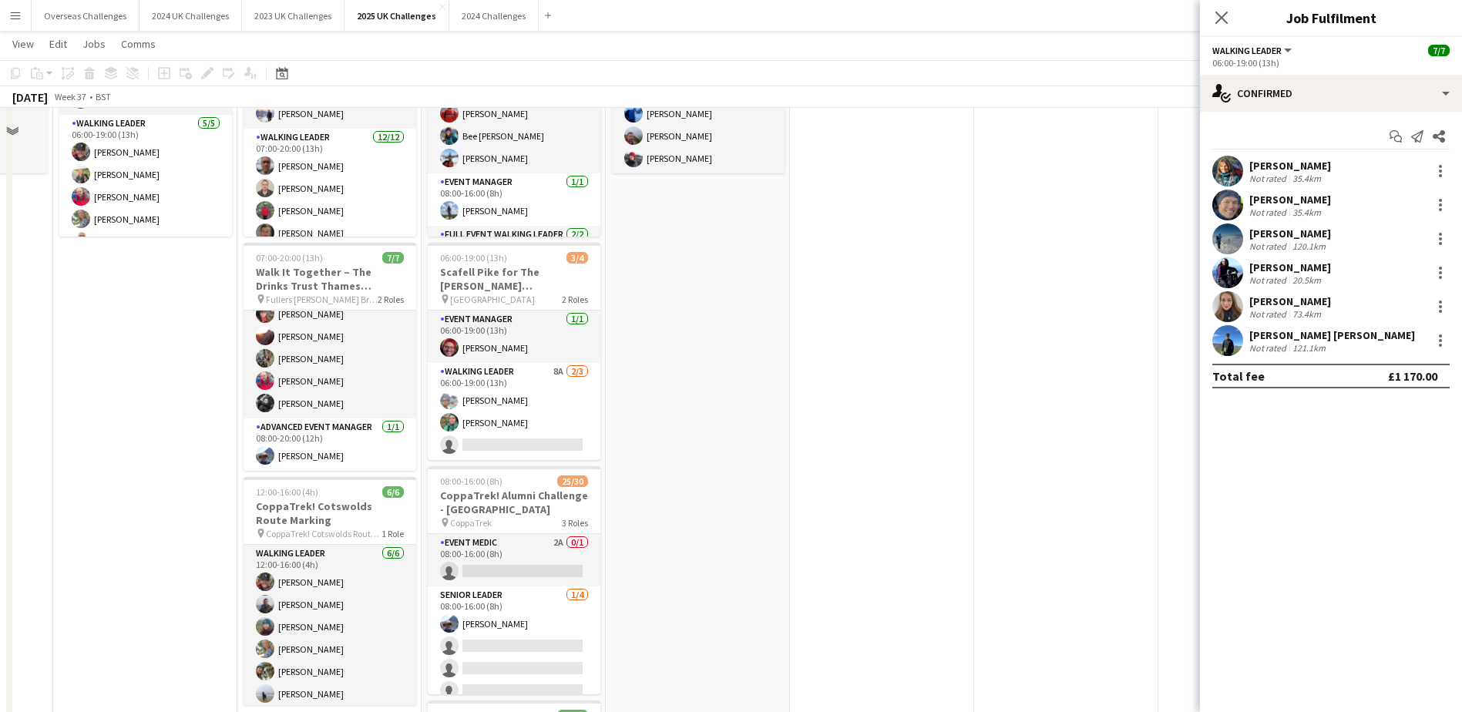
scroll to position [231, 0]
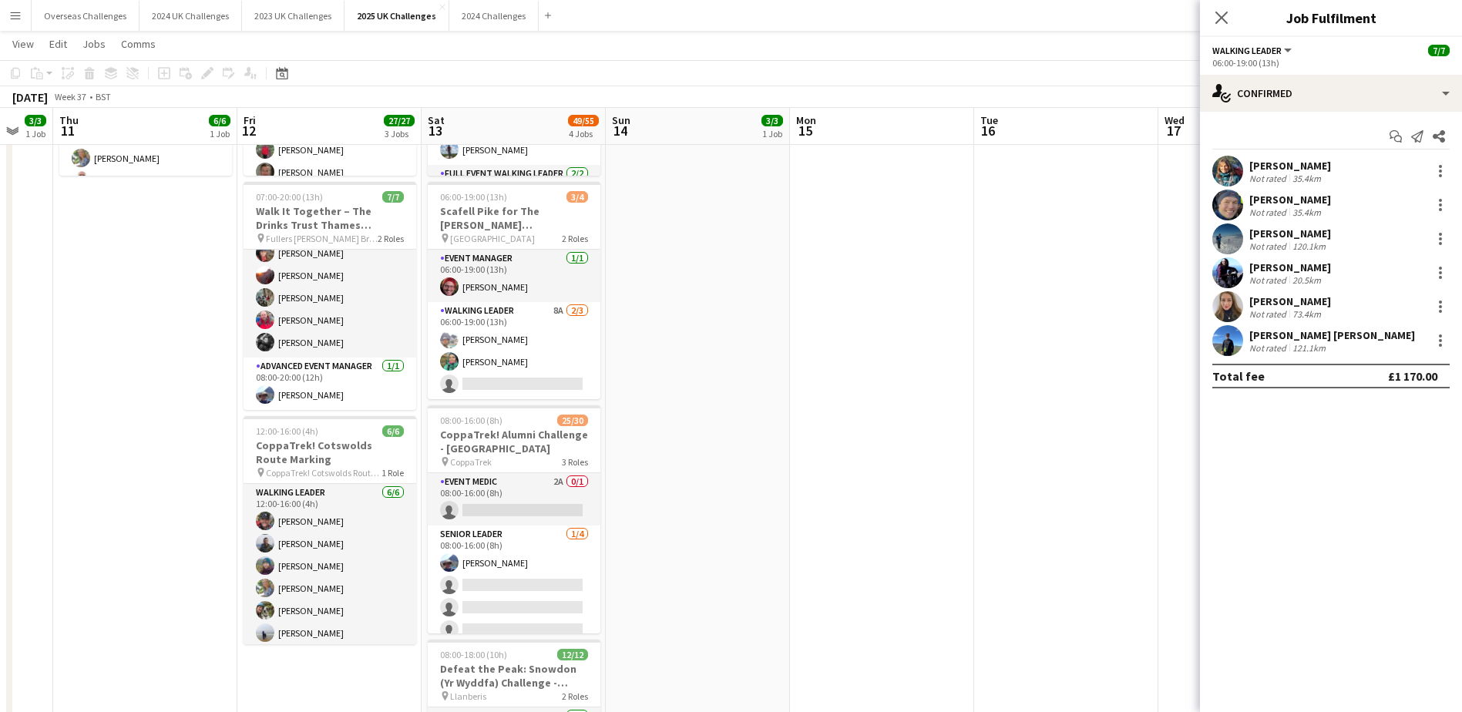
click at [300, 535] on app-card-role "Walking Leader [DATE] 12:00-16:00 (4h) [PERSON_NAME] [PERSON_NAME] [PERSON_NAME…" at bounding box center [329, 566] width 173 height 164
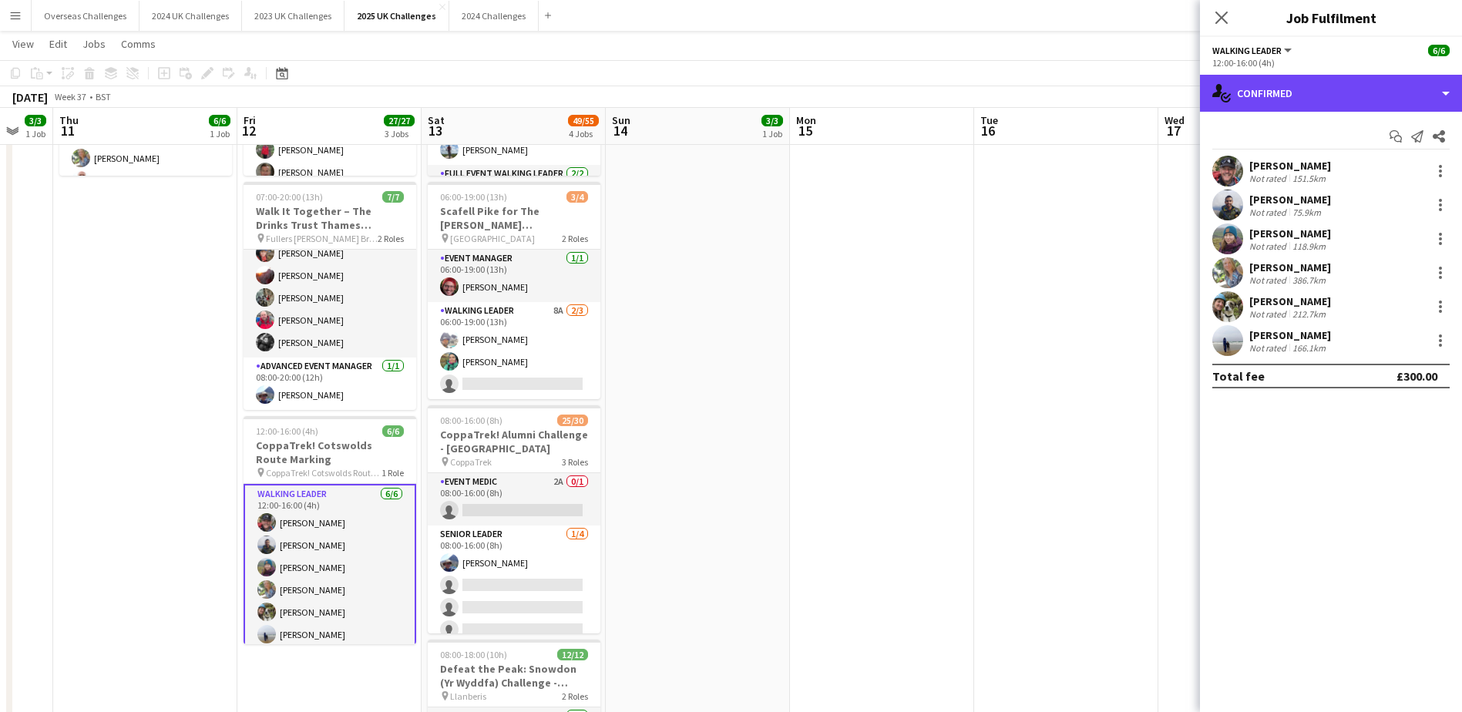
click at [1304, 91] on div "single-neutral-actions-check-2 Confirmed" at bounding box center [1331, 93] width 262 height 37
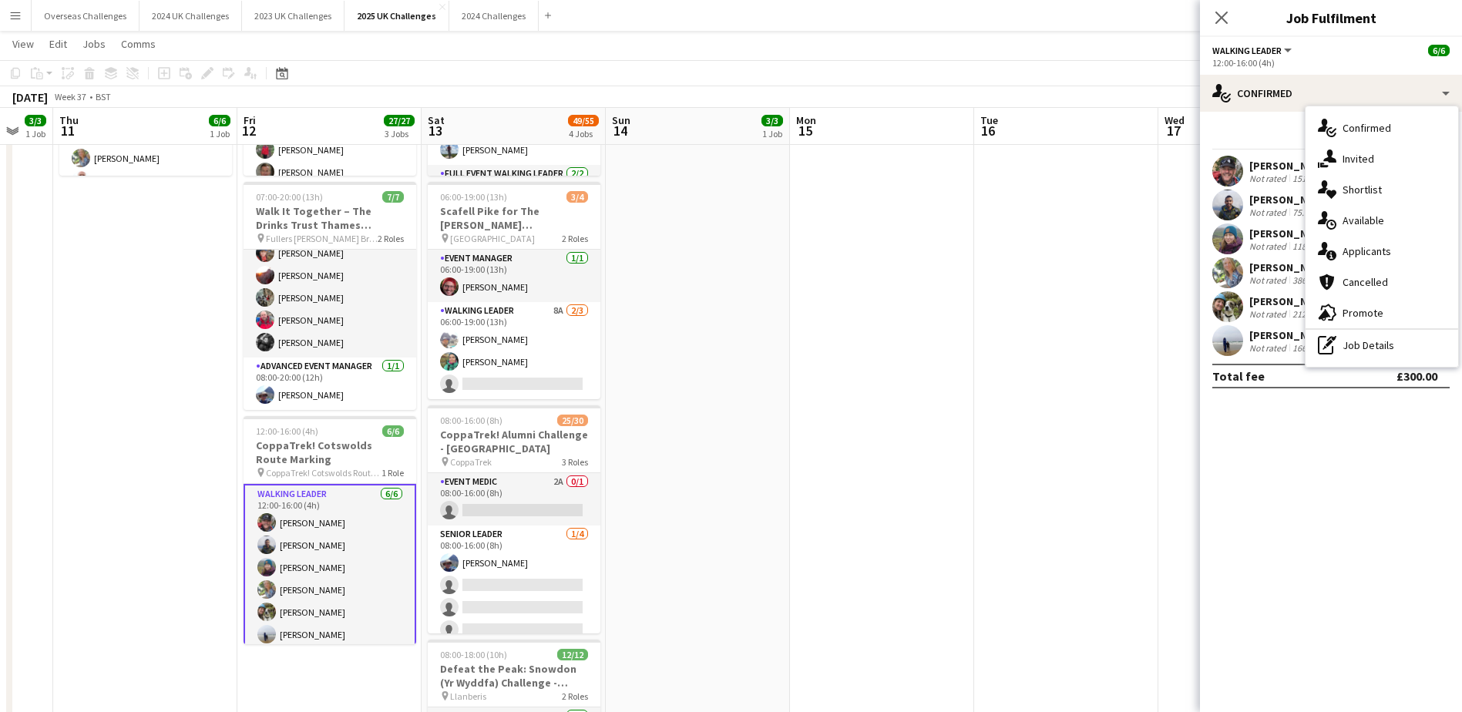
click at [1358, 351] on div "pen-write Job Details" at bounding box center [1381, 345] width 153 height 31
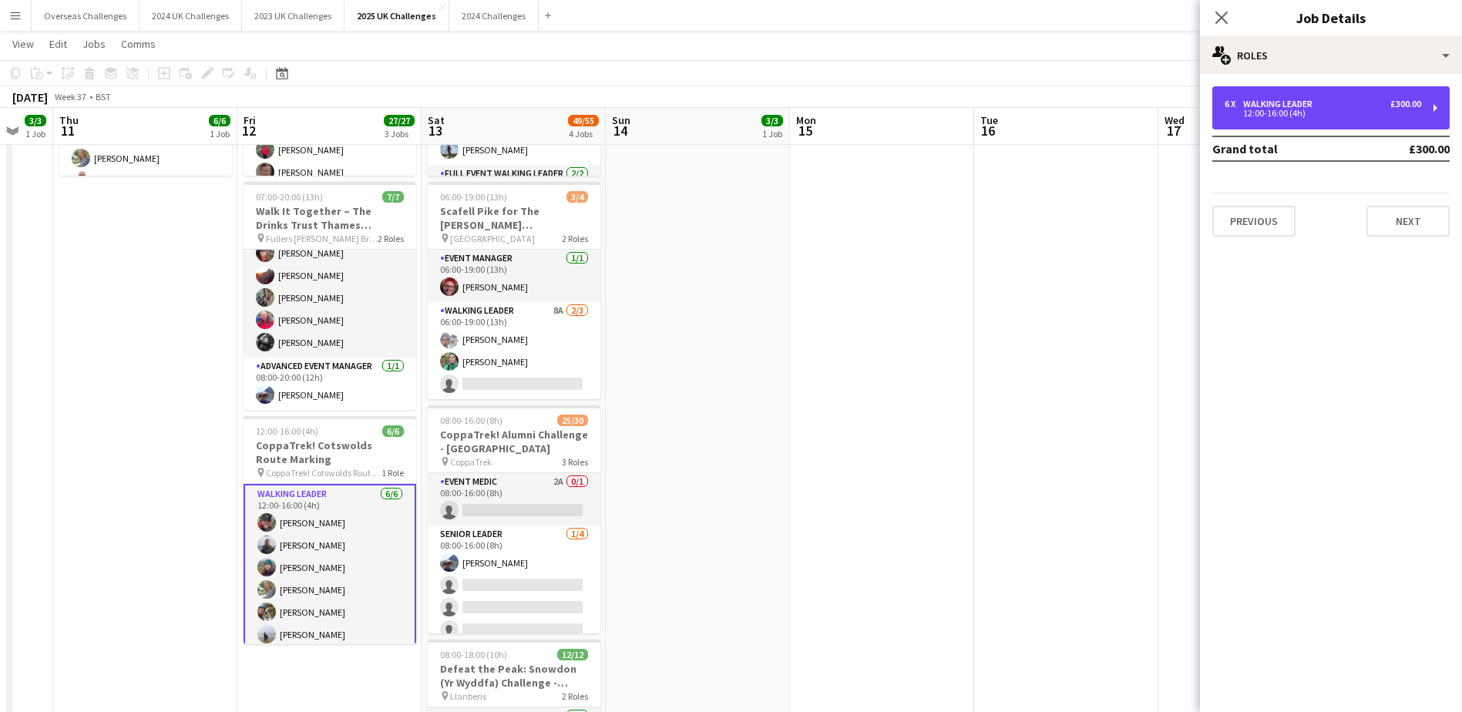
click at [1272, 109] on div "12:00-16:00 (4h)" at bounding box center [1322, 113] width 196 height 8
